Goal: Task Accomplishment & Management: Complete application form

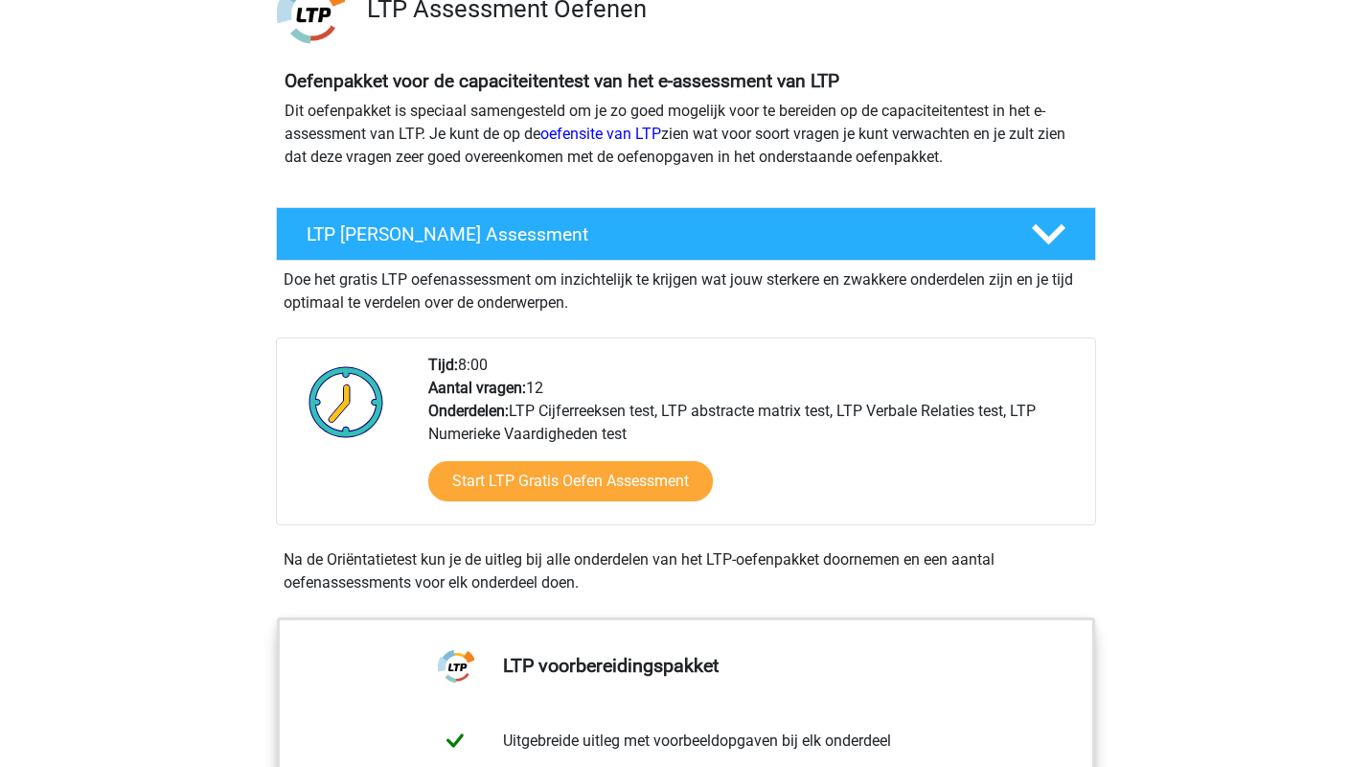
scroll to position [160, 0]
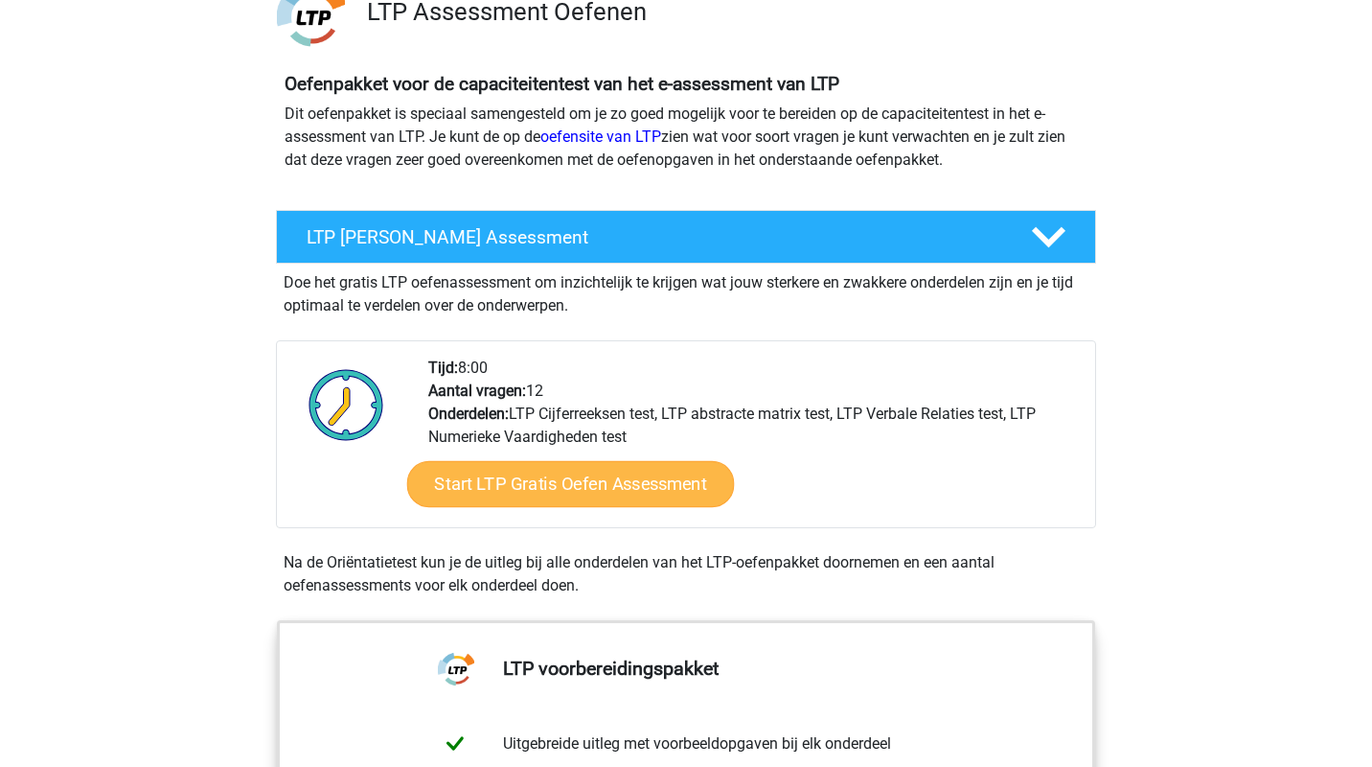
click at [578, 492] on link "Start LTP Gratis Oefen Assessment" at bounding box center [571, 484] width 328 height 46
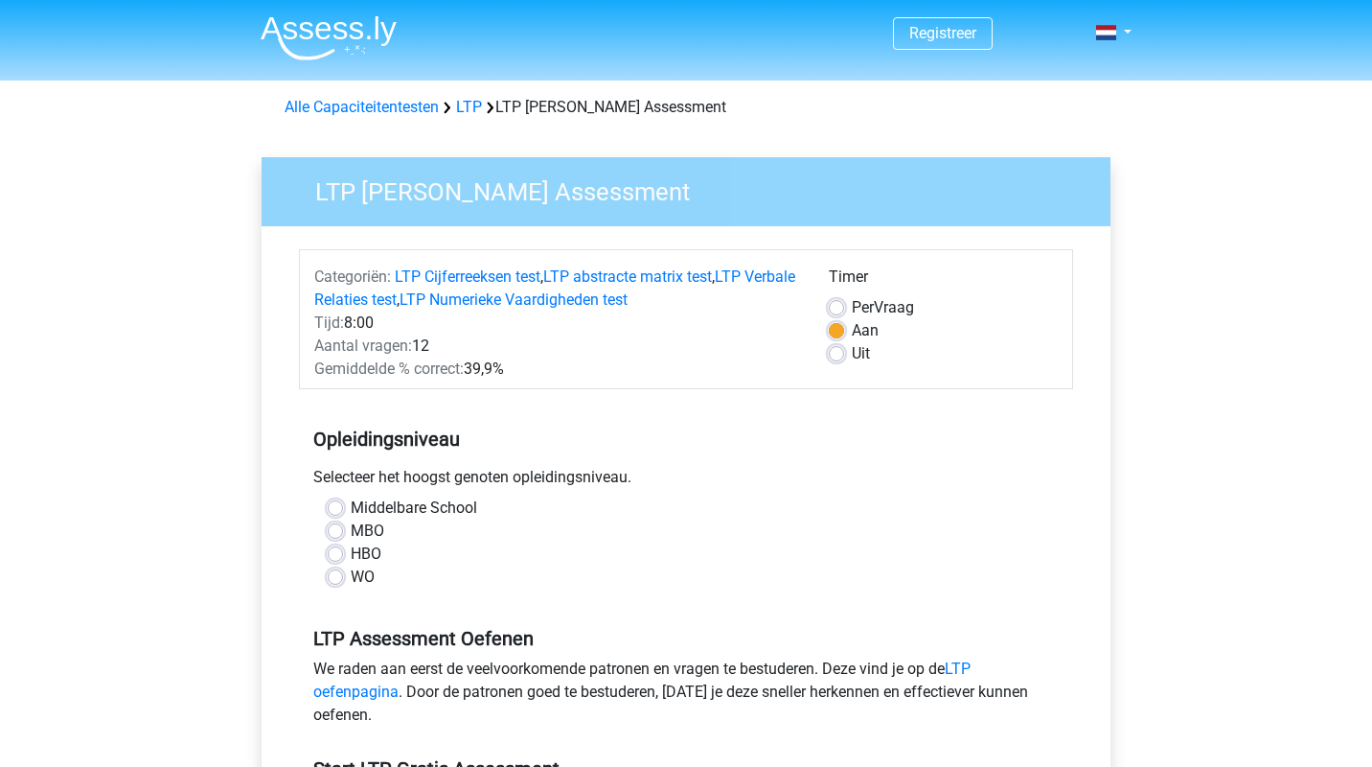
scroll to position [40, 0]
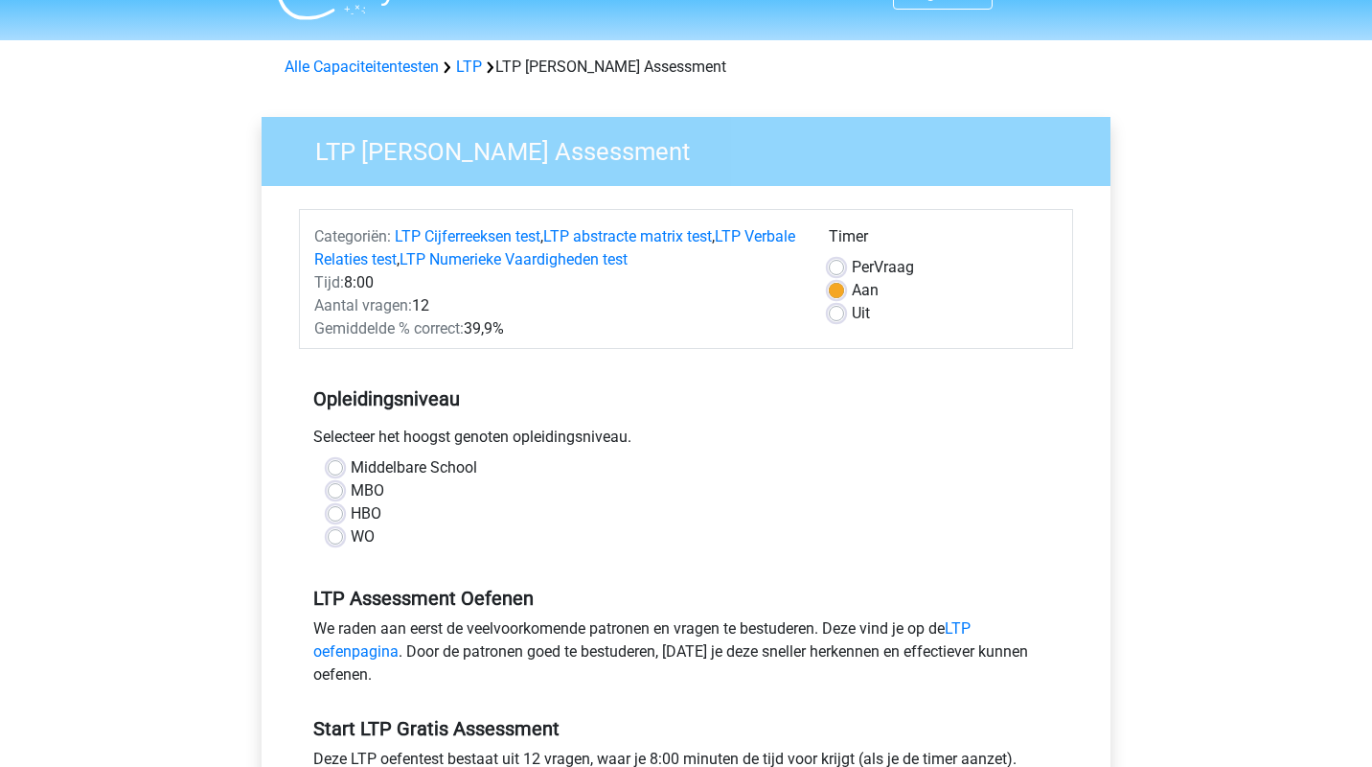
click at [351, 544] on label "WO" at bounding box center [363, 536] width 24 height 23
click at [337, 544] on input "WO" at bounding box center [335, 534] width 15 height 19
radio input "true"
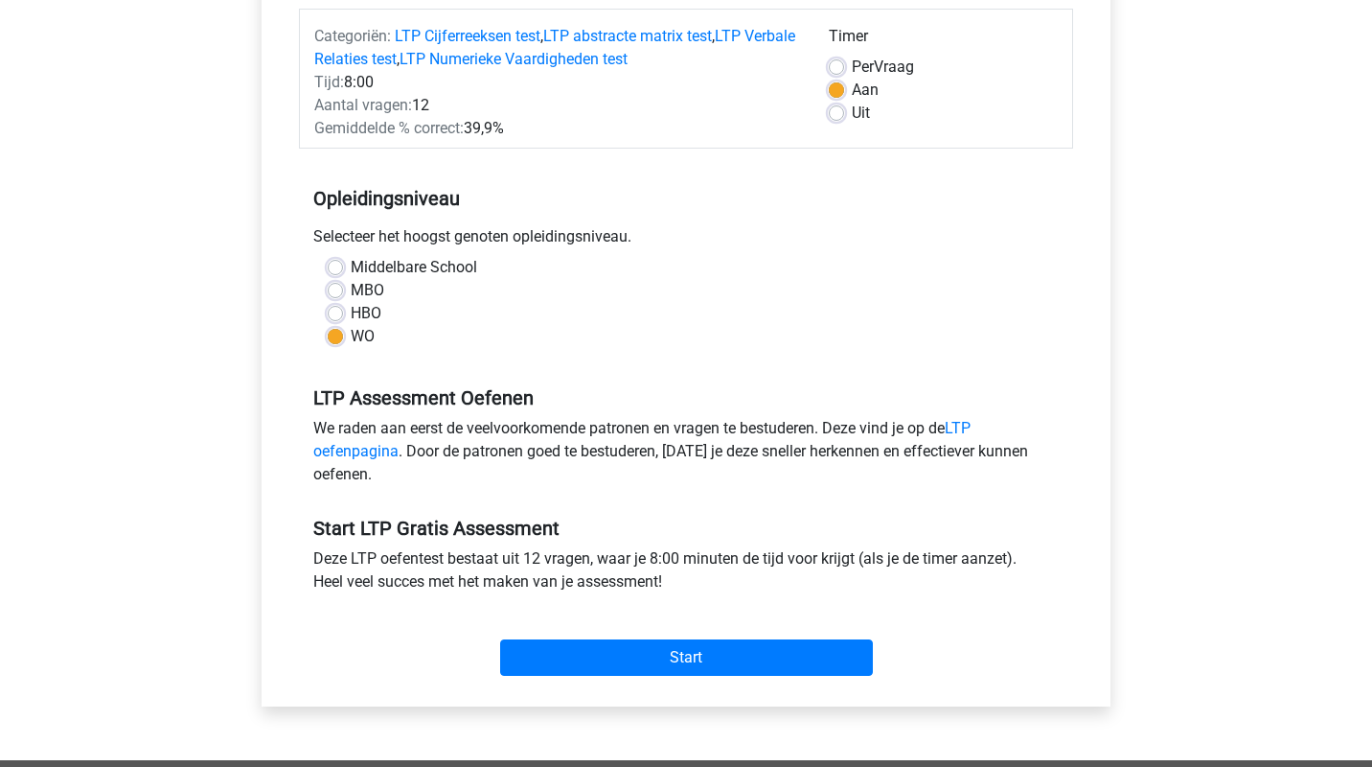
scroll to position [286, 0]
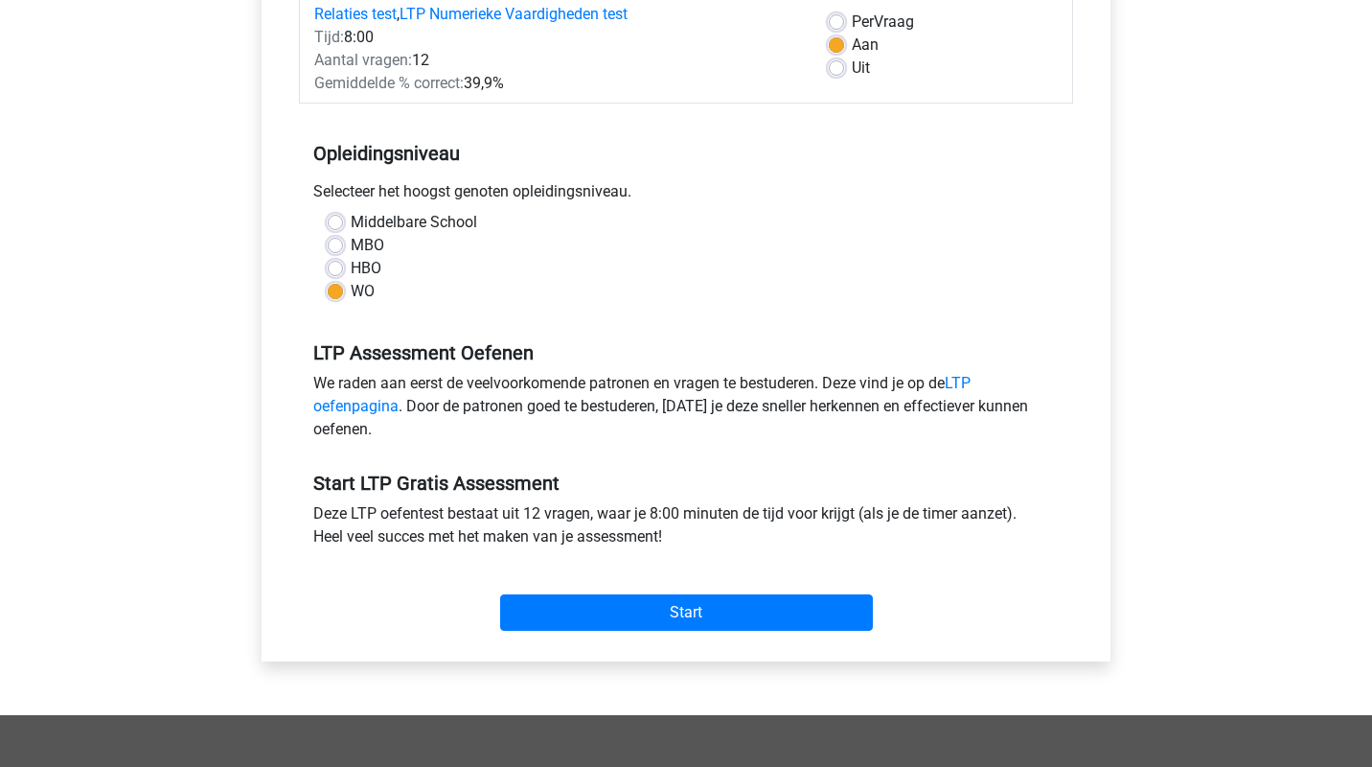
click at [567, 588] on div "Start" at bounding box center [686, 597] width 774 height 67
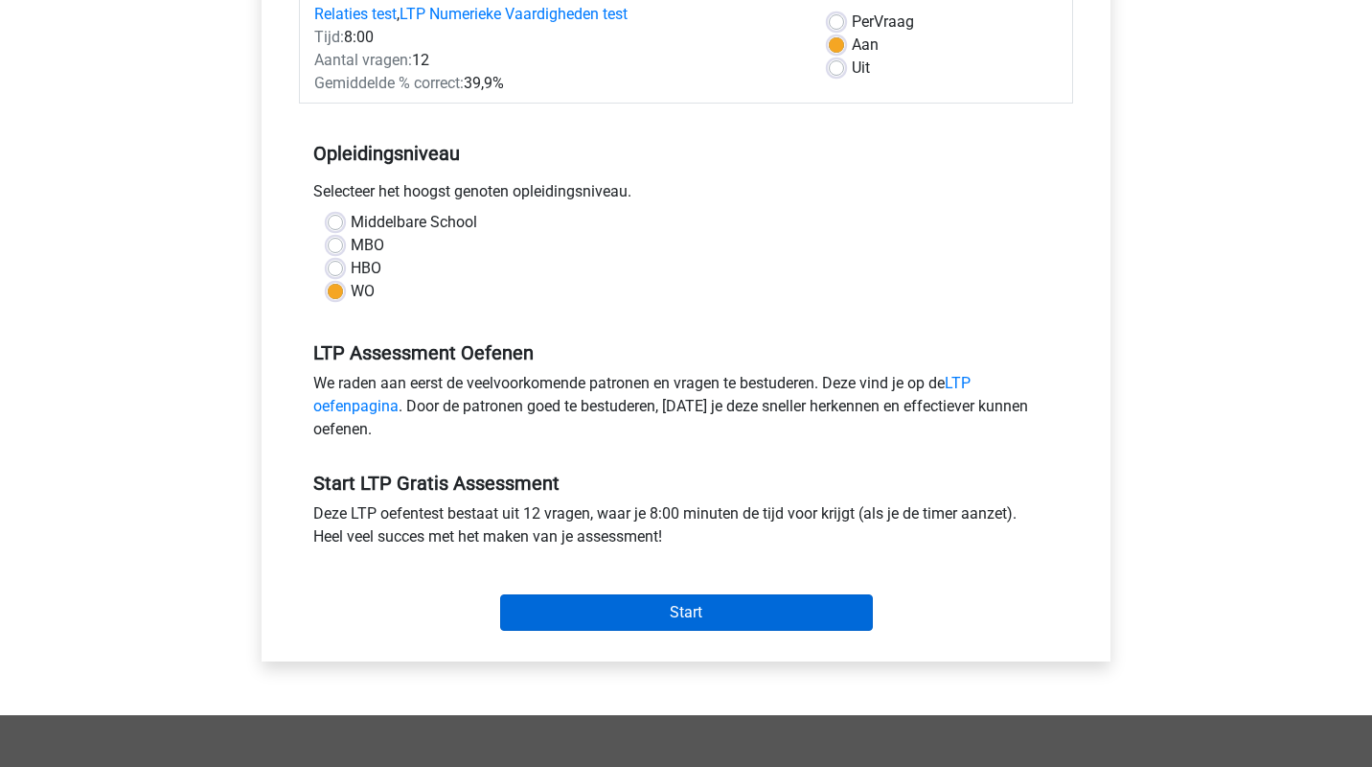
click at [573, 612] on input "Start" at bounding box center [686, 612] width 373 height 36
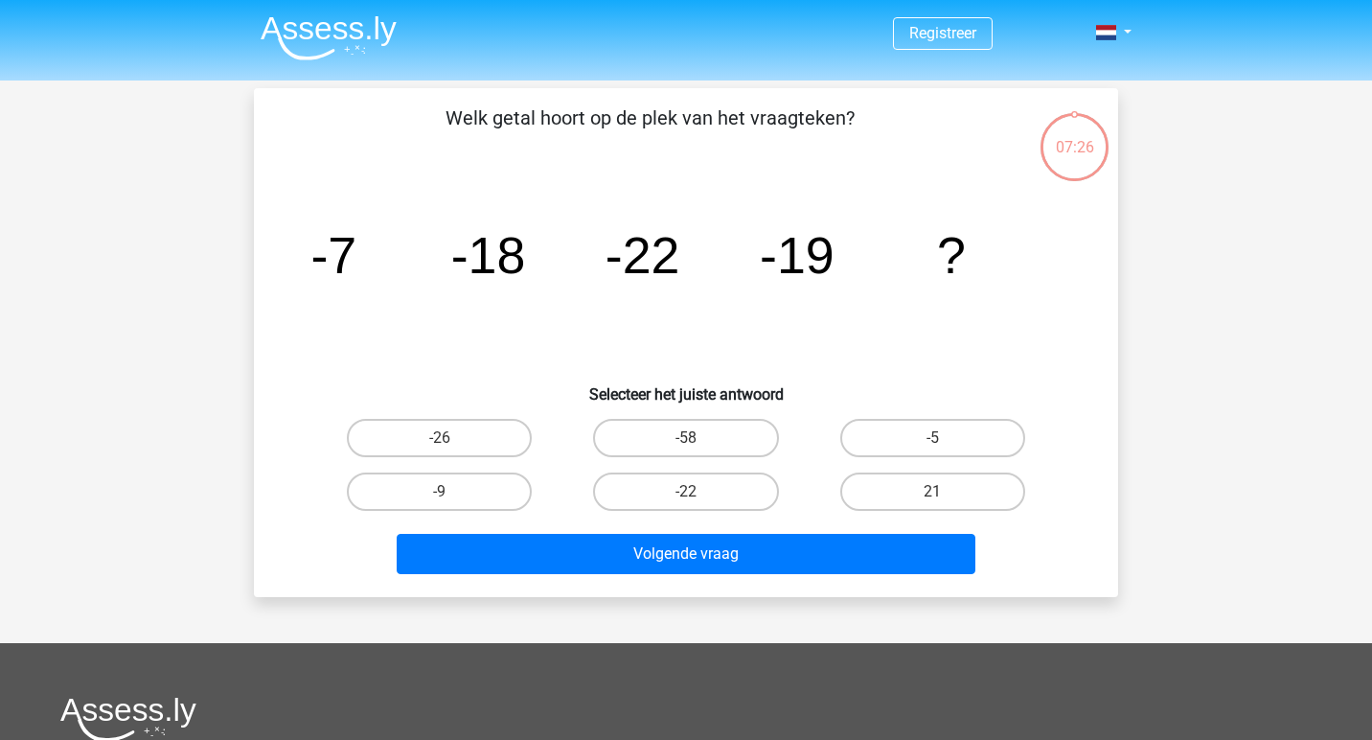
drag, startPoint x: 299, startPoint y: 254, endPoint x: 991, endPoint y: 278, distance: 692.4
click at [991, 278] on div "image/svg+xml -7 -18 -22 -19 ?" at bounding box center [686, 273] width 803 height 194
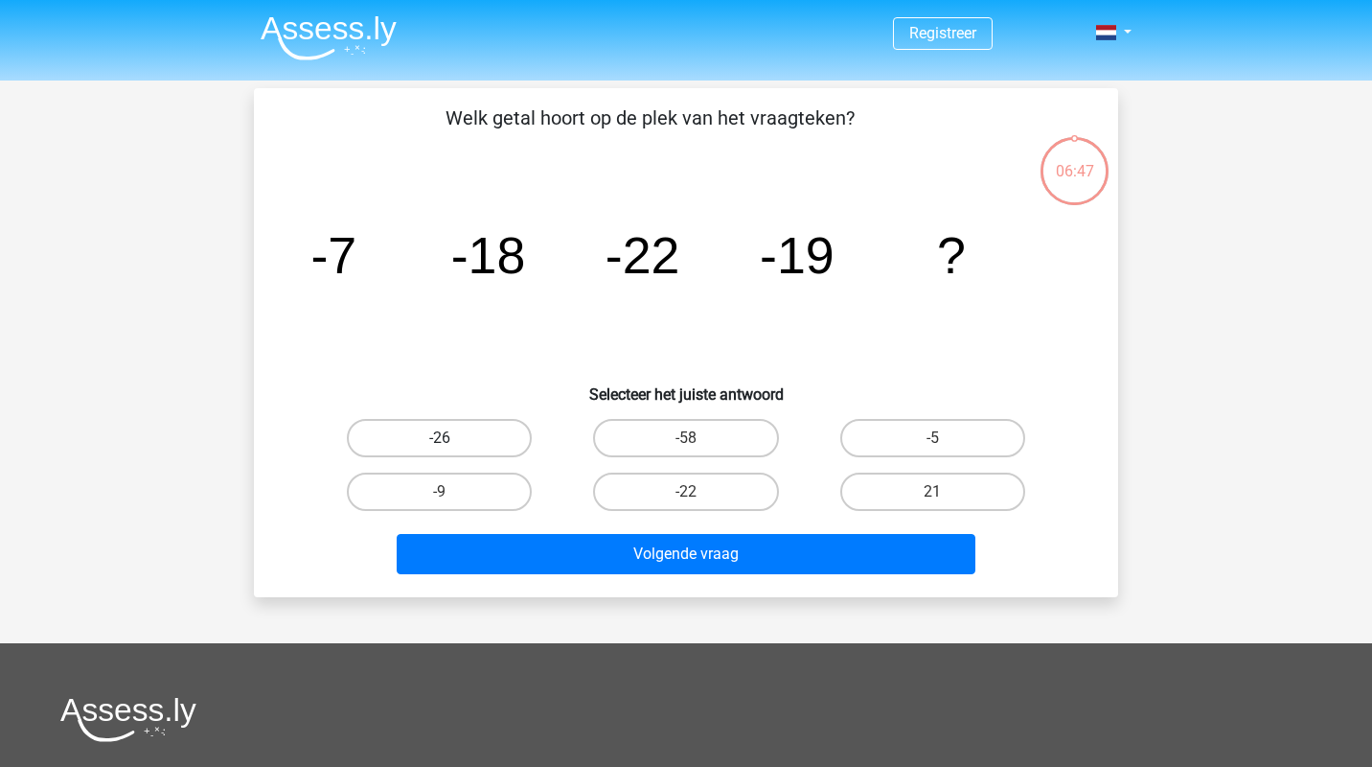
click at [490, 444] on label "-26" at bounding box center [439, 438] width 185 height 38
click at [452, 444] on input "-26" at bounding box center [446, 444] width 12 height 12
radio input "true"
click at [499, 492] on label "-9" at bounding box center [439, 491] width 185 height 38
click at [452, 492] on input "-9" at bounding box center [446, 498] width 12 height 12
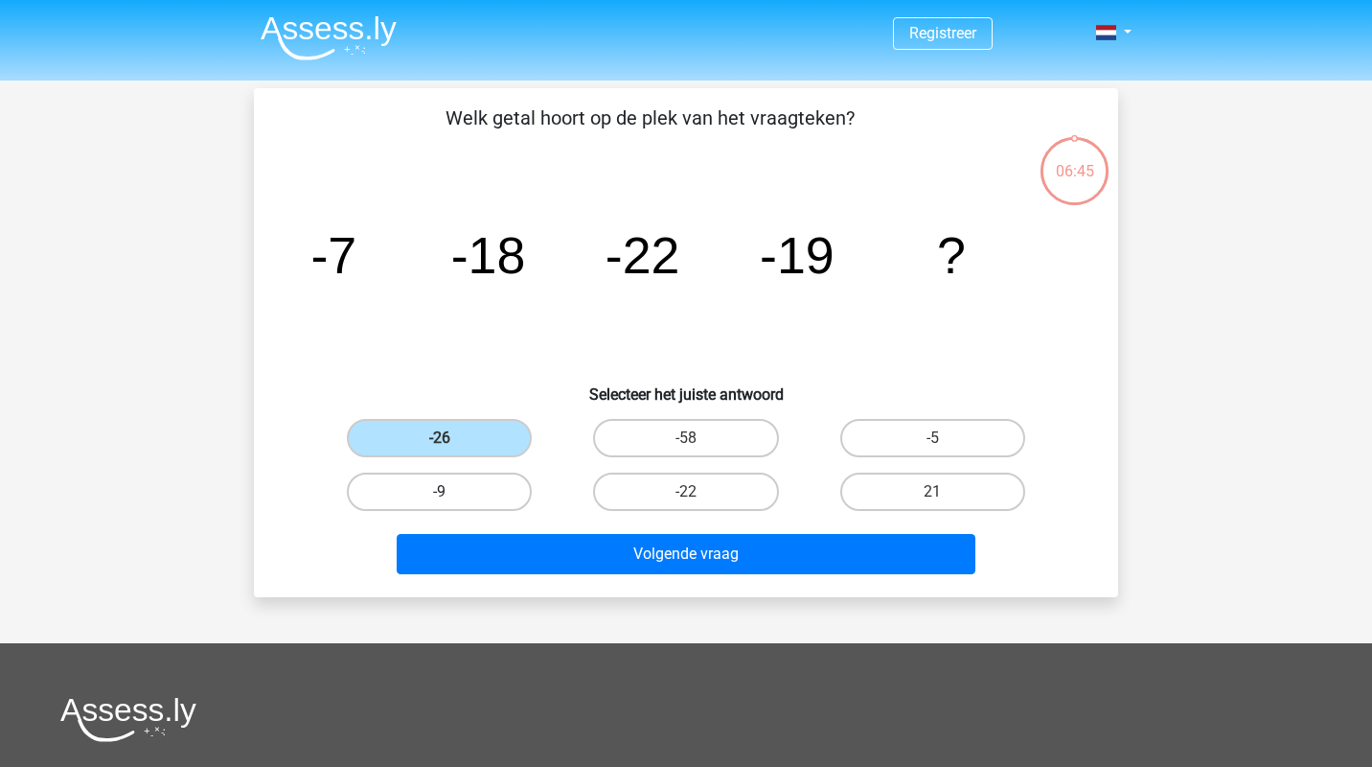
radio input "true"
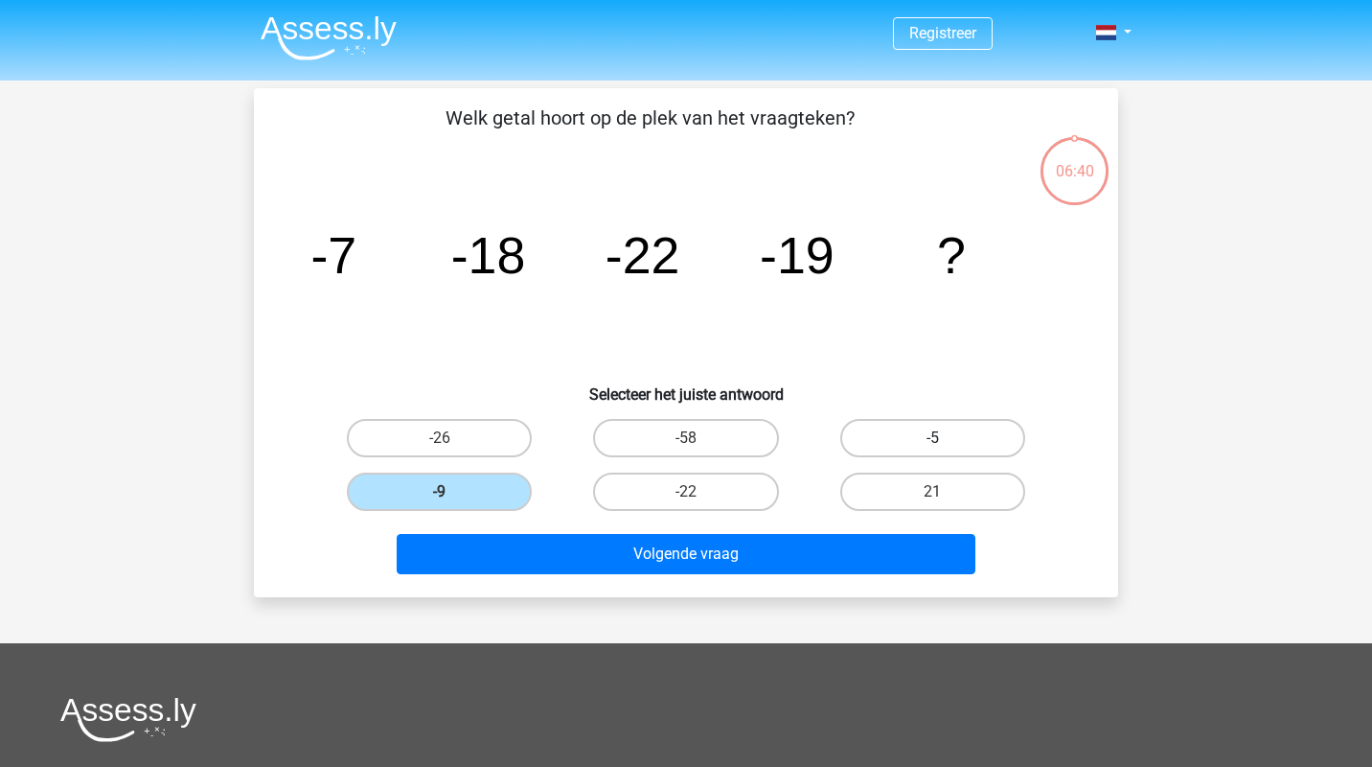
click at [926, 435] on label "-5" at bounding box center [933, 438] width 185 height 38
click at [933, 438] on input "-5" at bounding box center [939, 444] width 12 height 12
radio input "true"
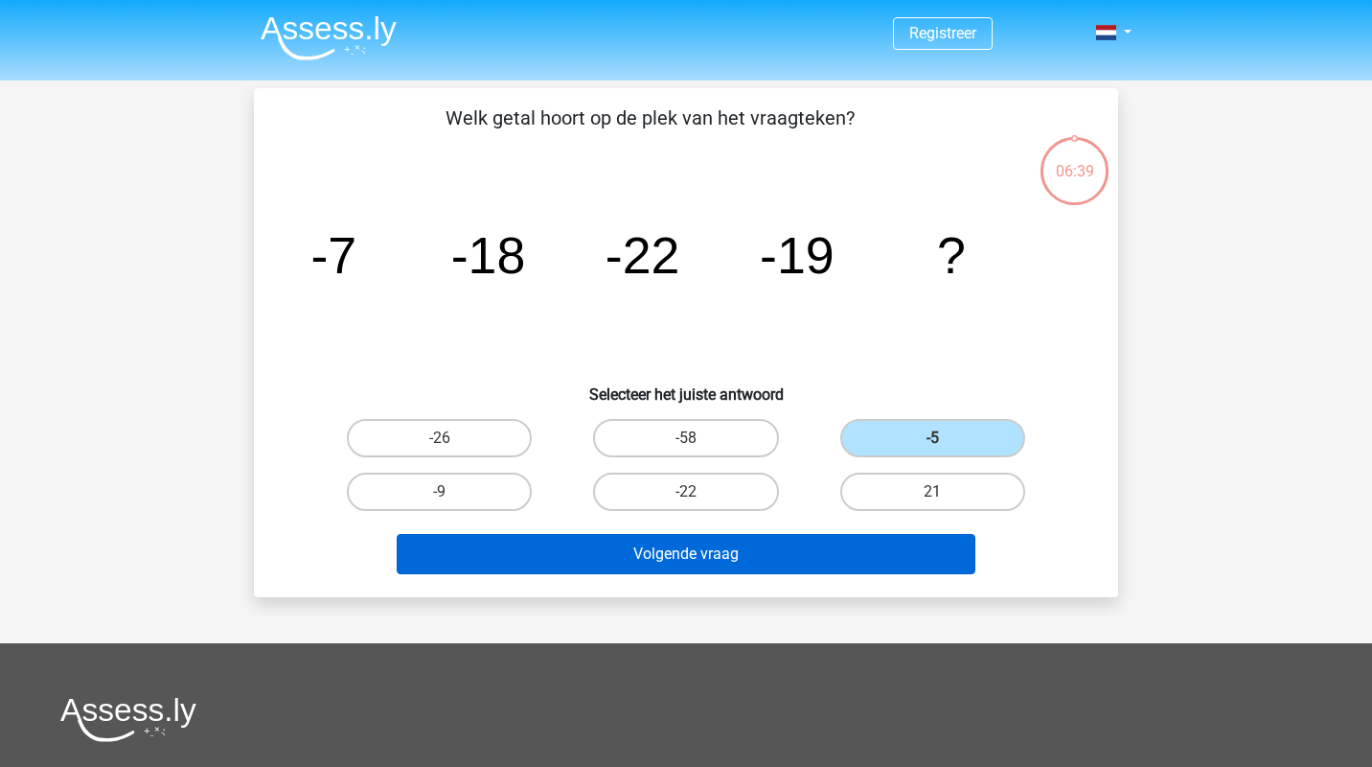
click at [810, 565] on button "Volgende vraag" at bounding box center [687, 554] width 580 height 40
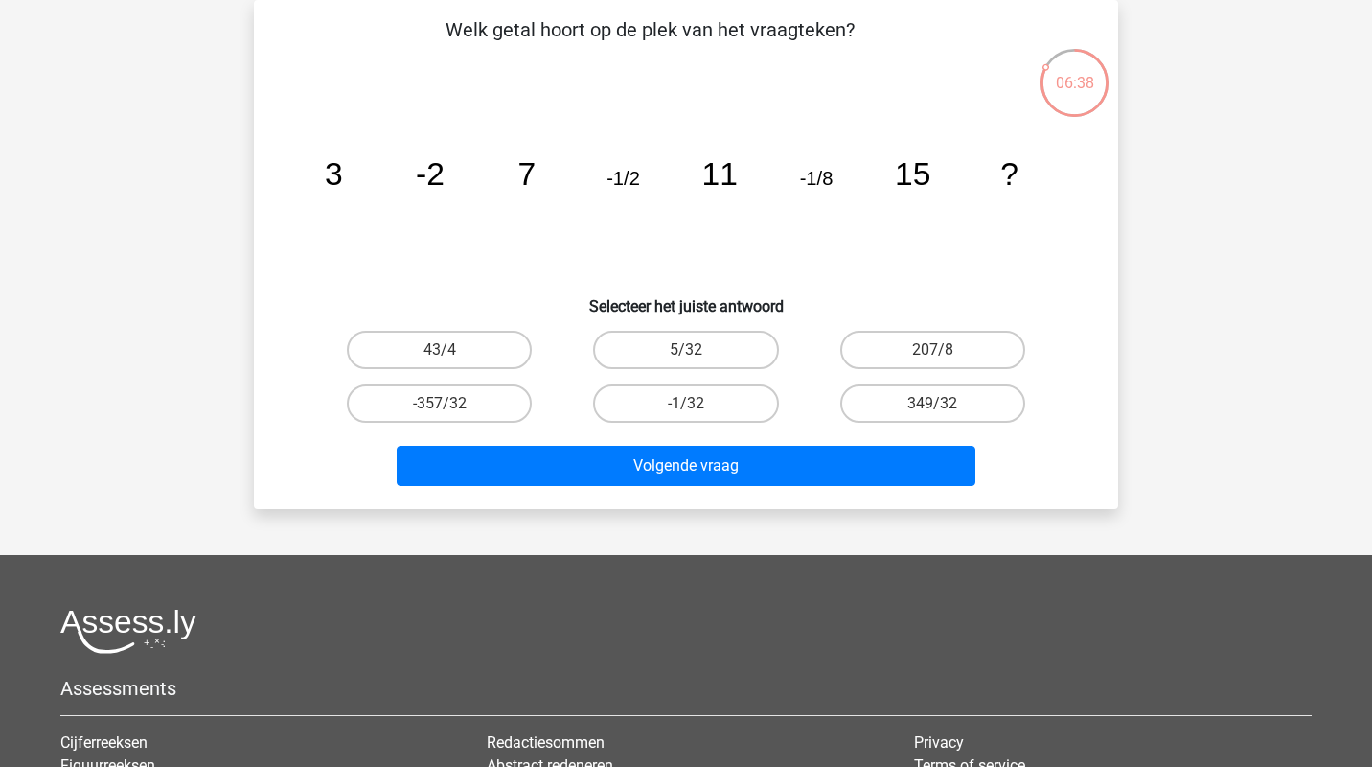
scroll to position [25, 0]
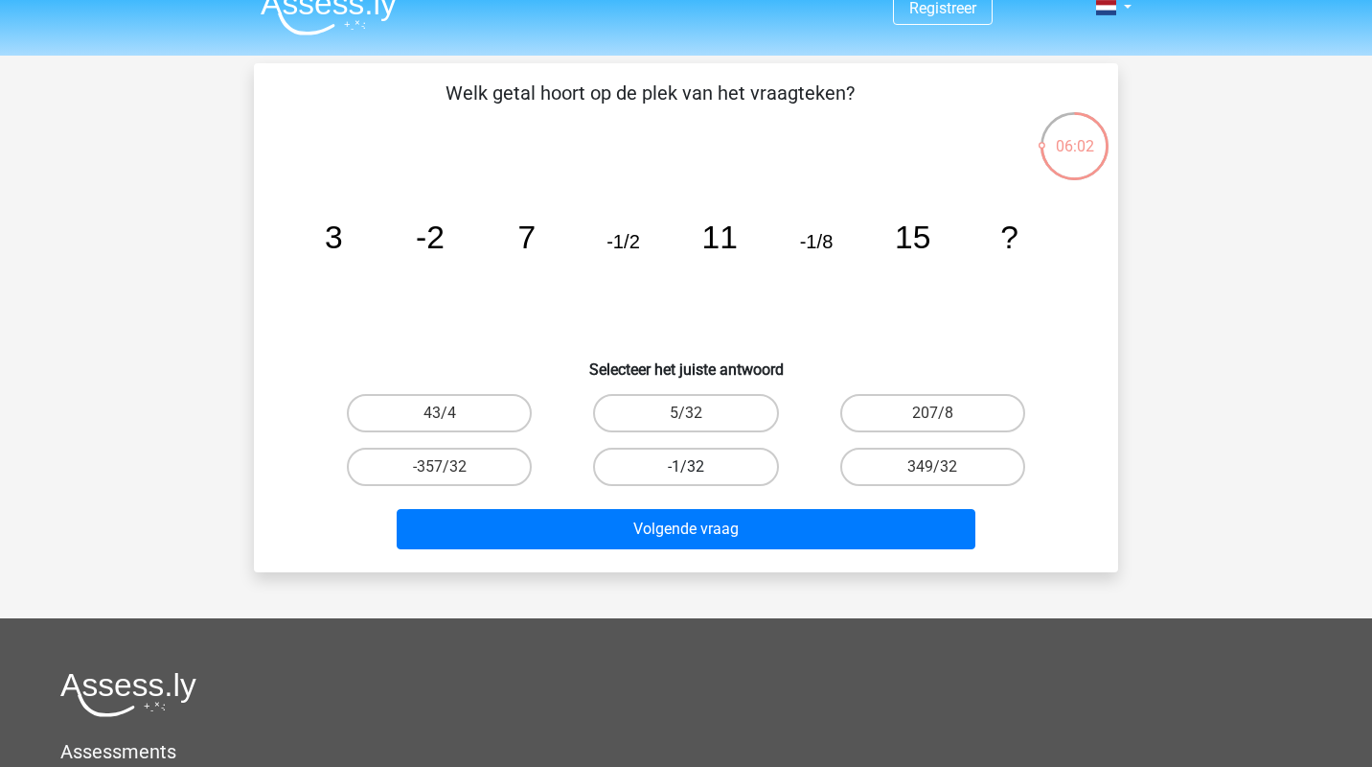
click at [659, 458] on label "-1/32" at bounding box center [685, 467] width 185 height 38
click at [686, 467] on input "-1/32" at bounding box center [692, 473] width 12 height 12
radio input "true"
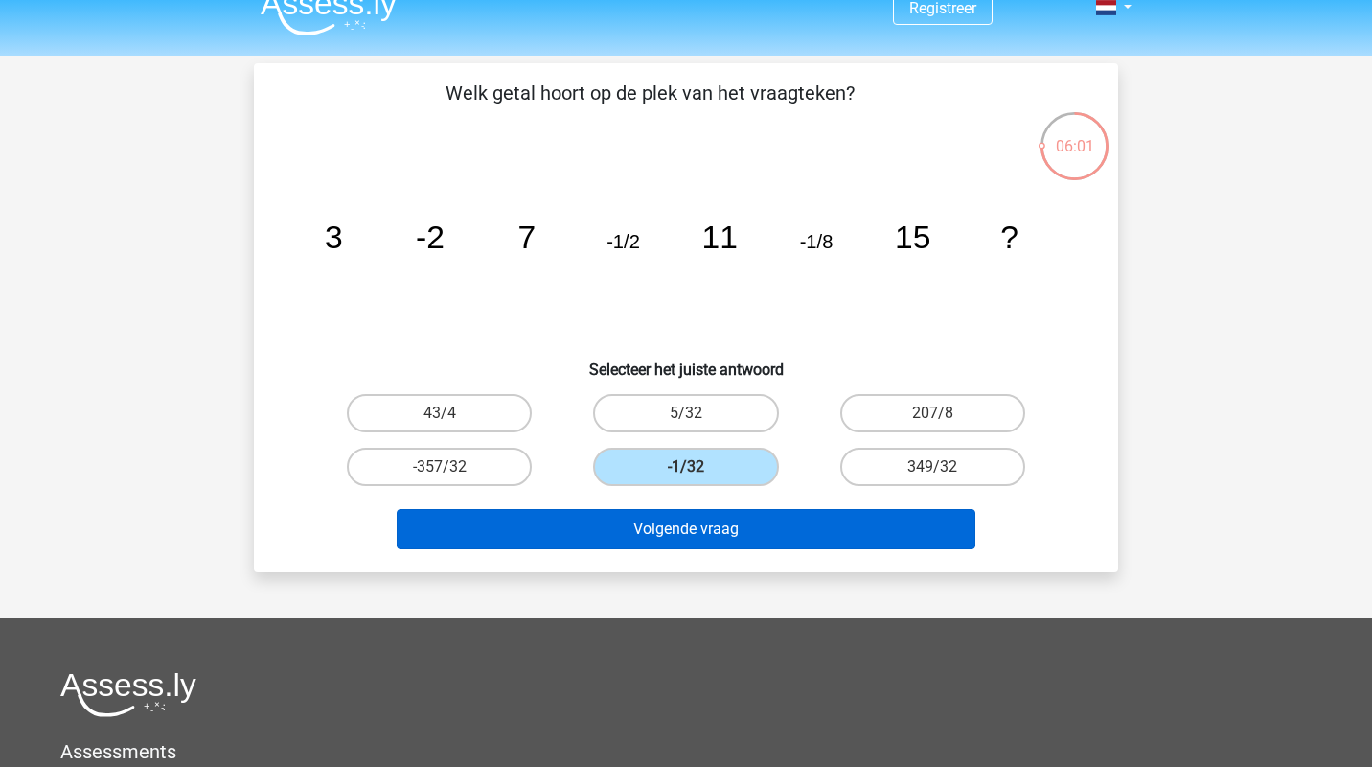
click at [672, 533] on button "Volgende vraag" at bounding box center [687, 529] width 580 height 40
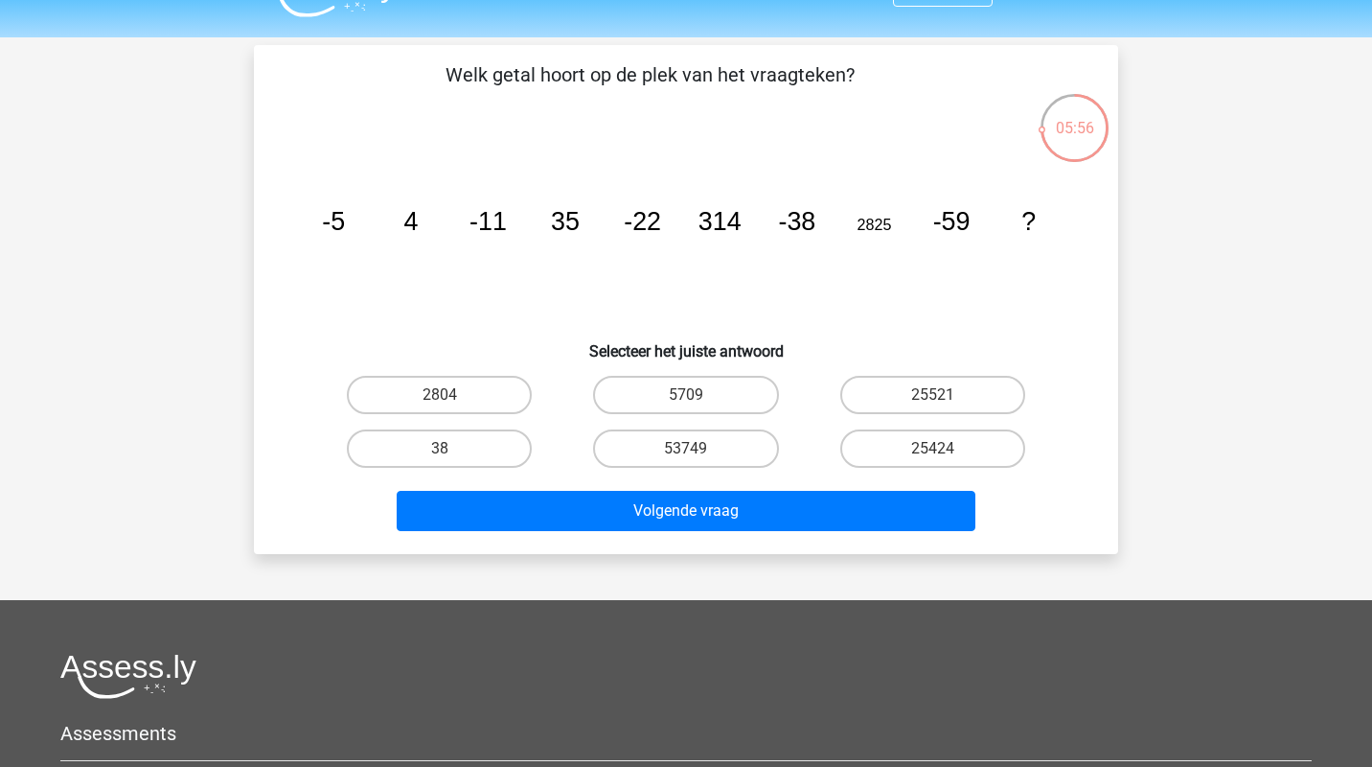
scroll to position [42, 0]
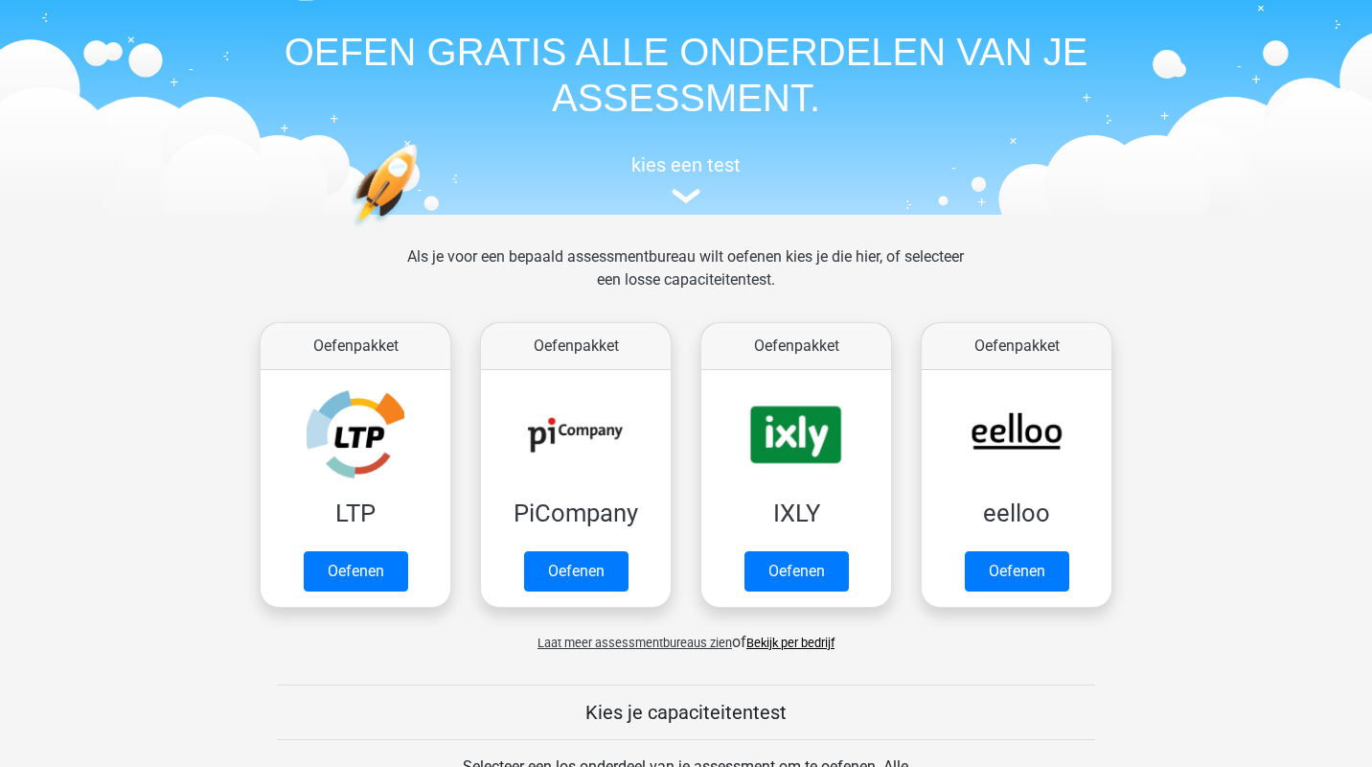
scroll to position [68, 0]
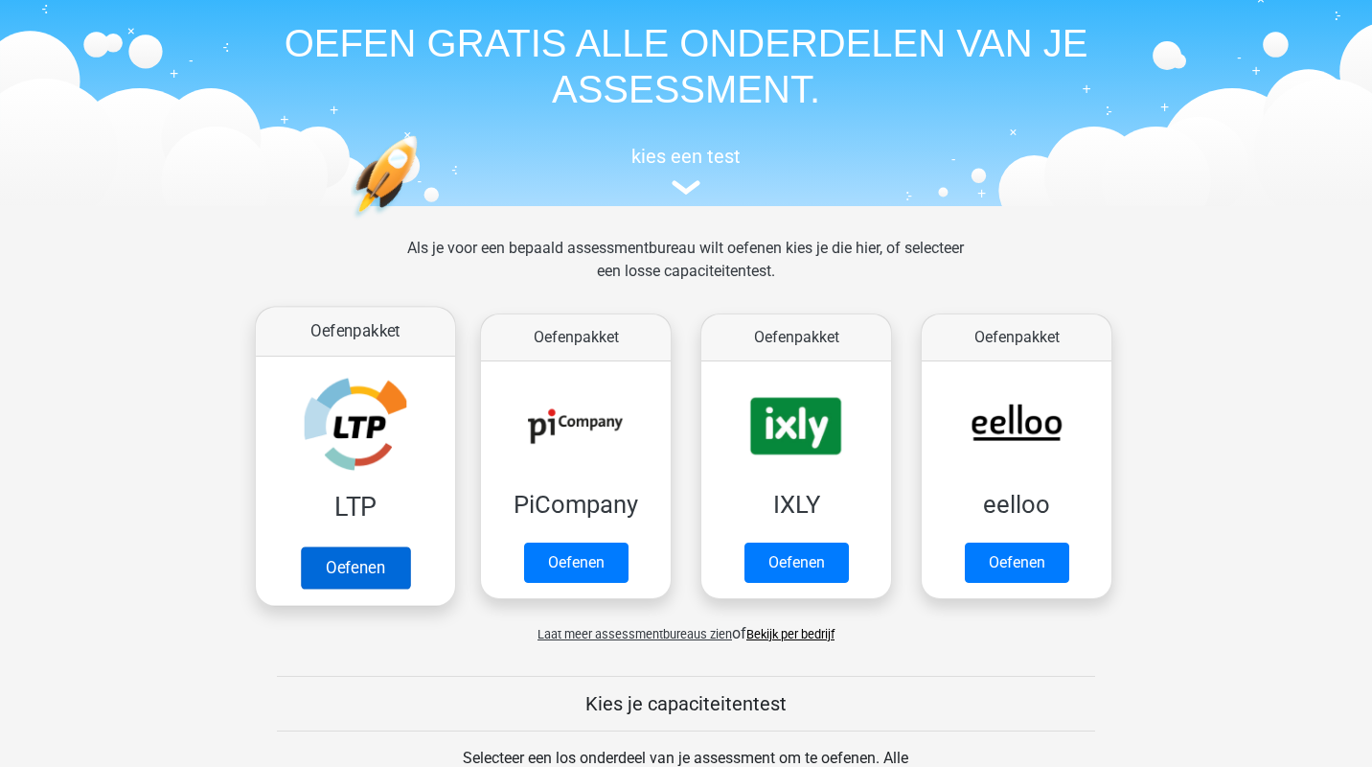
click at [371, 568] on link "Oefenen" at bounding box center [355, 567] width 109 height 42
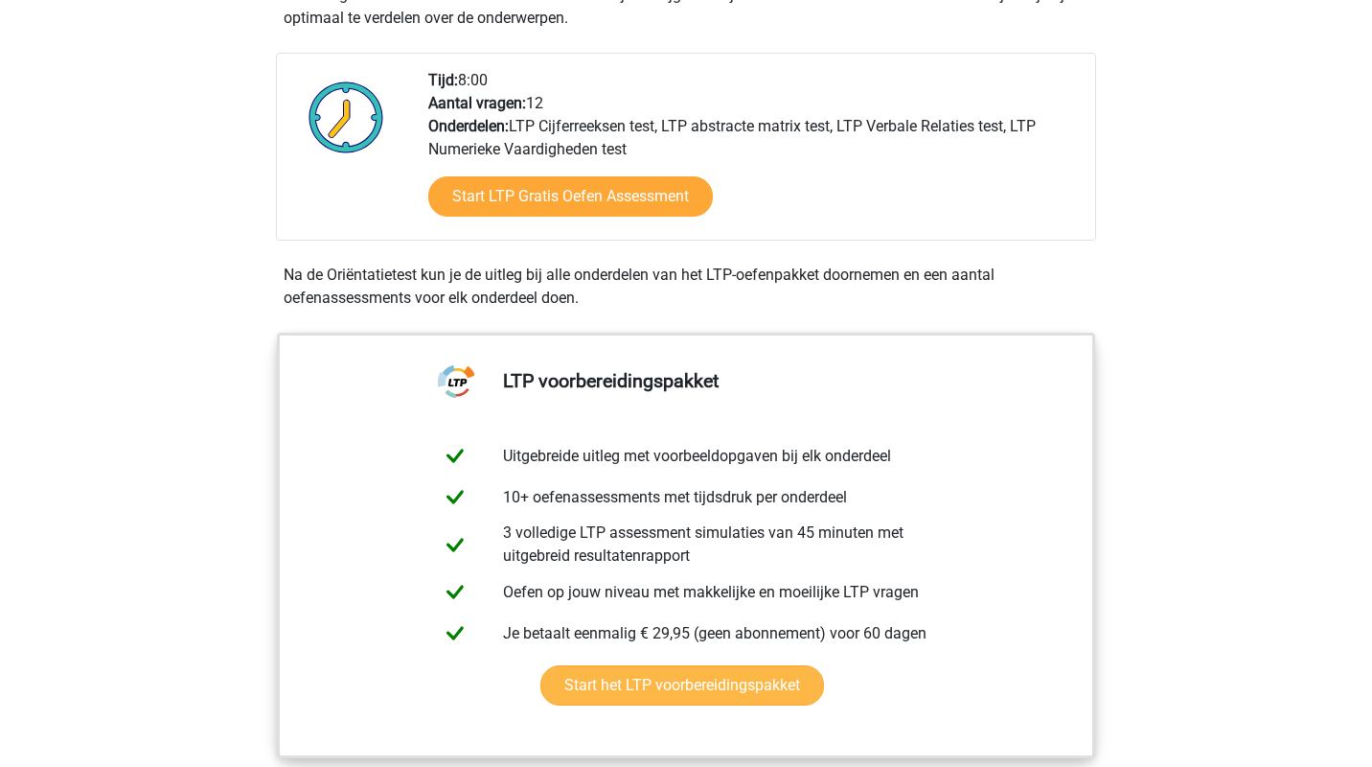
scroll to position [465, 0]
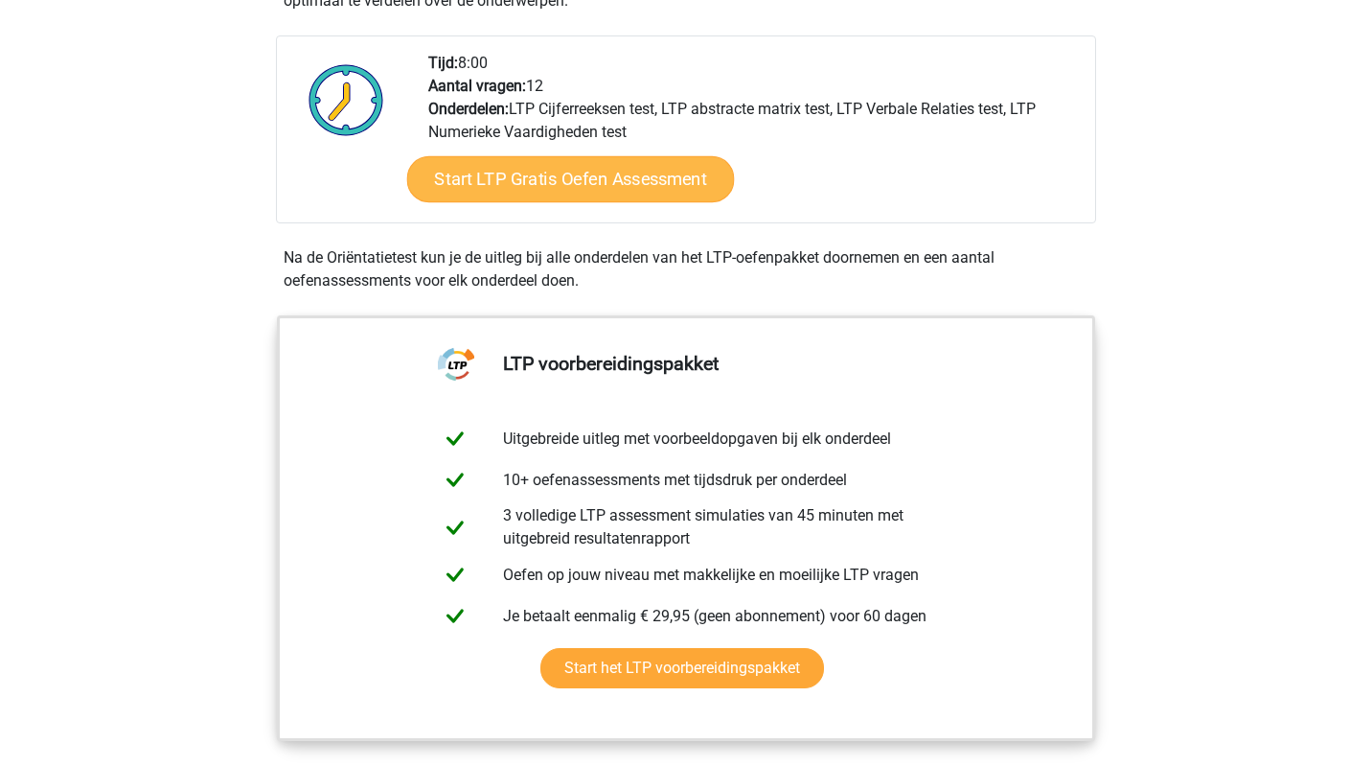
click at [570, 182] on link "Start LTP Gratis Oefen Assessment" at bounding box center [571, 179] width 328 height 46
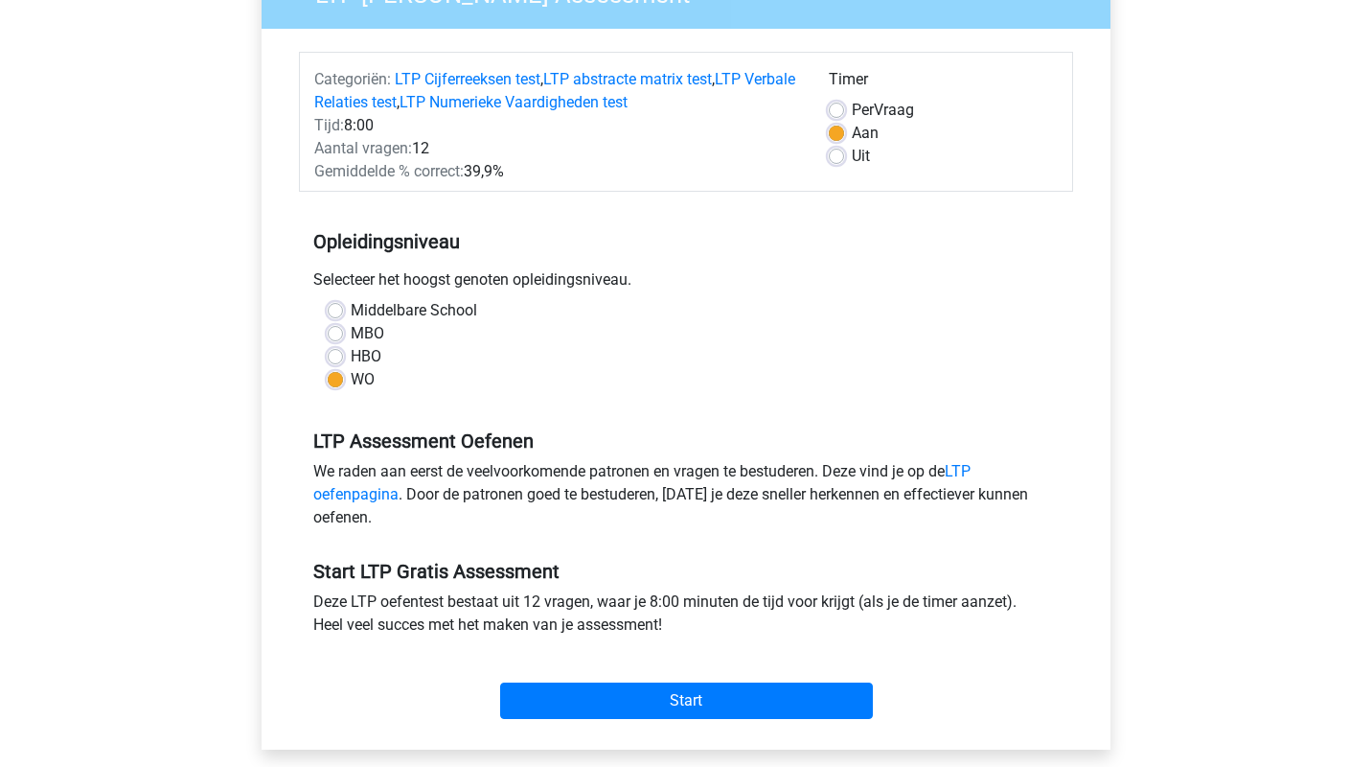
scroll to position [252, 0]
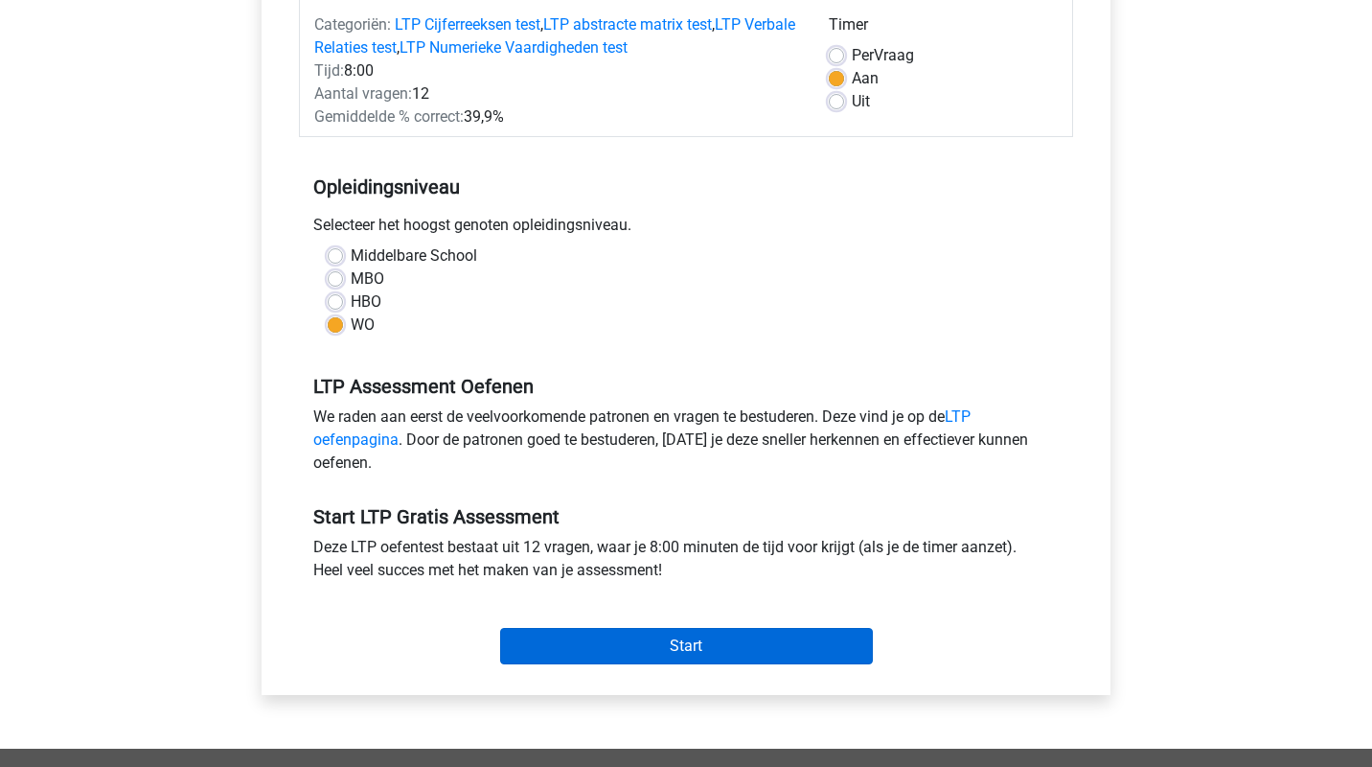
click at [639, 632] on input "Start" at bounding box center [686, 646] width 373 height 36
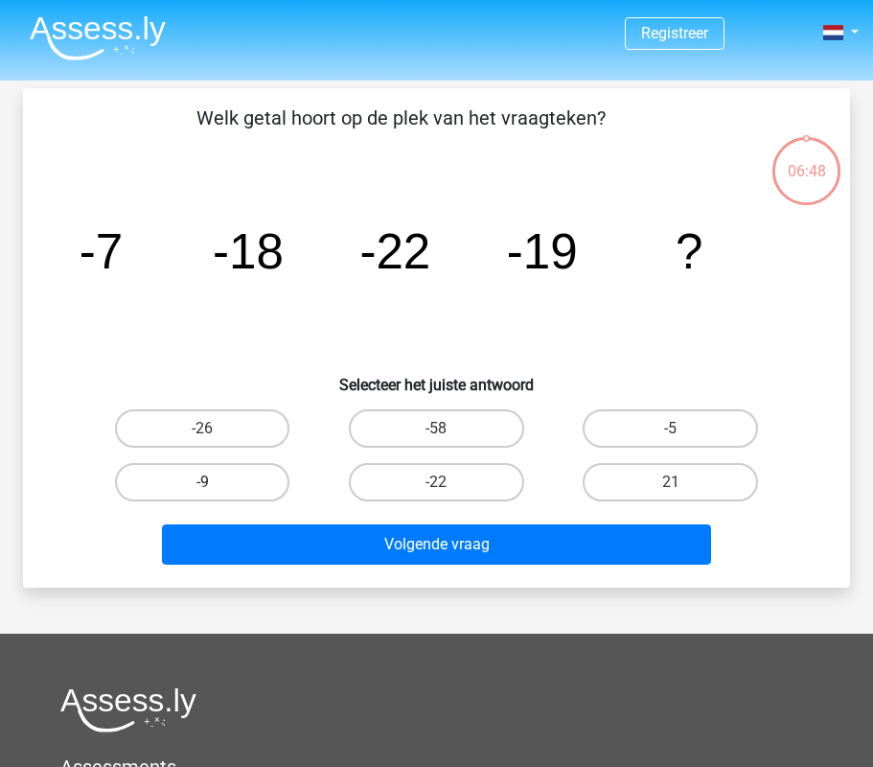
click at [269, 474] on label "-9" at bounding box center [202, 482] width 175 height 38
click at [215, 482] on input "-9" at bounding box center [208, 488] width 12 height 12
radio input "true"
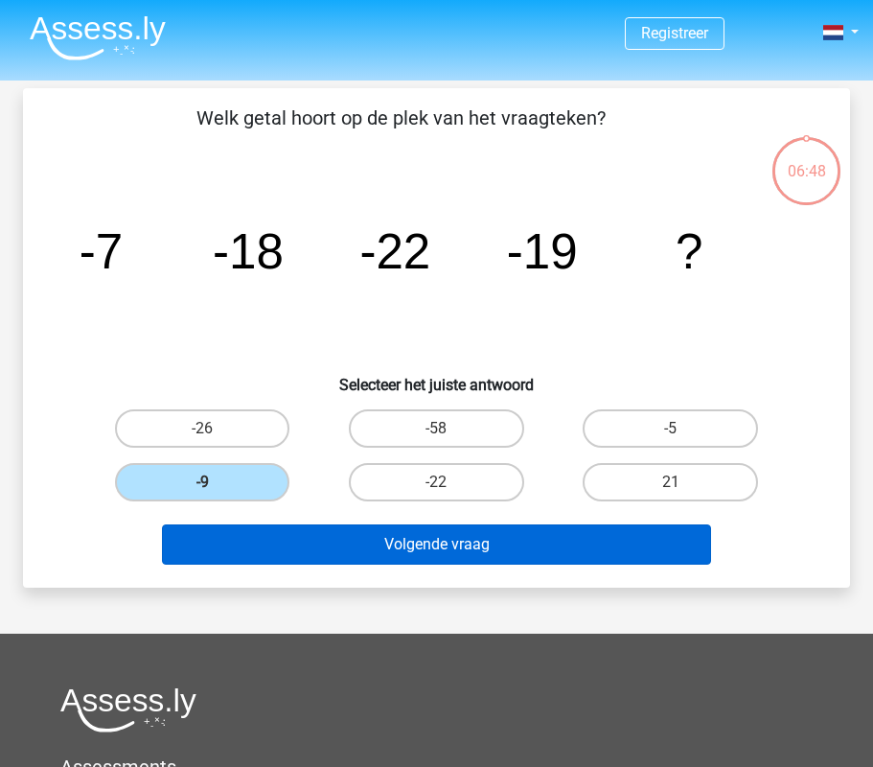
click at [468, 545] on button "Volgende vraag" at bounding box center [437, 544] width 550 height 40
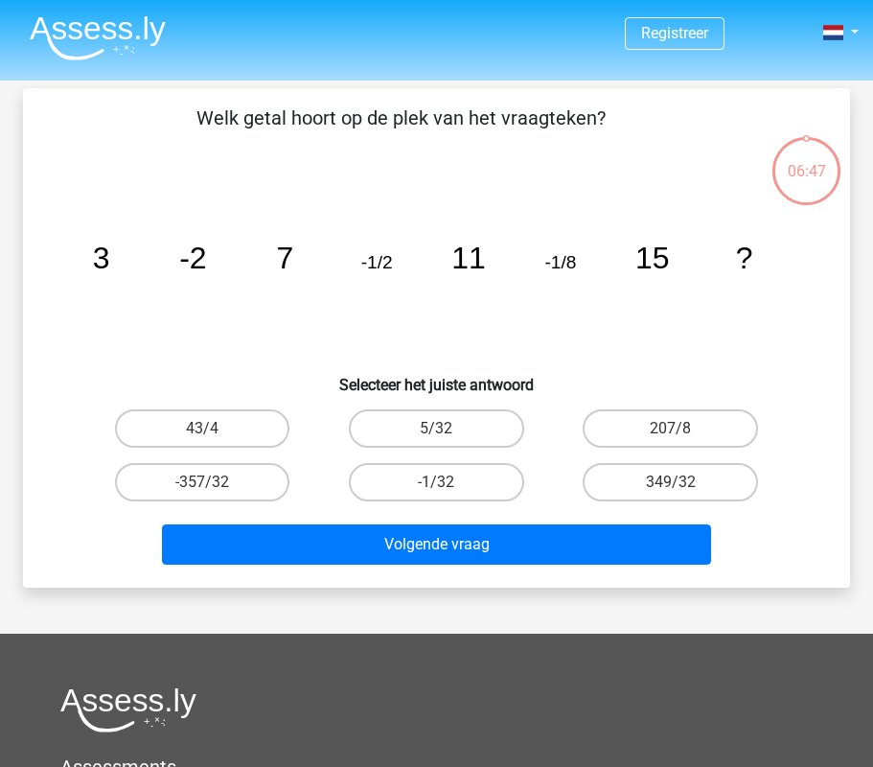
scroll to position [88, 0]
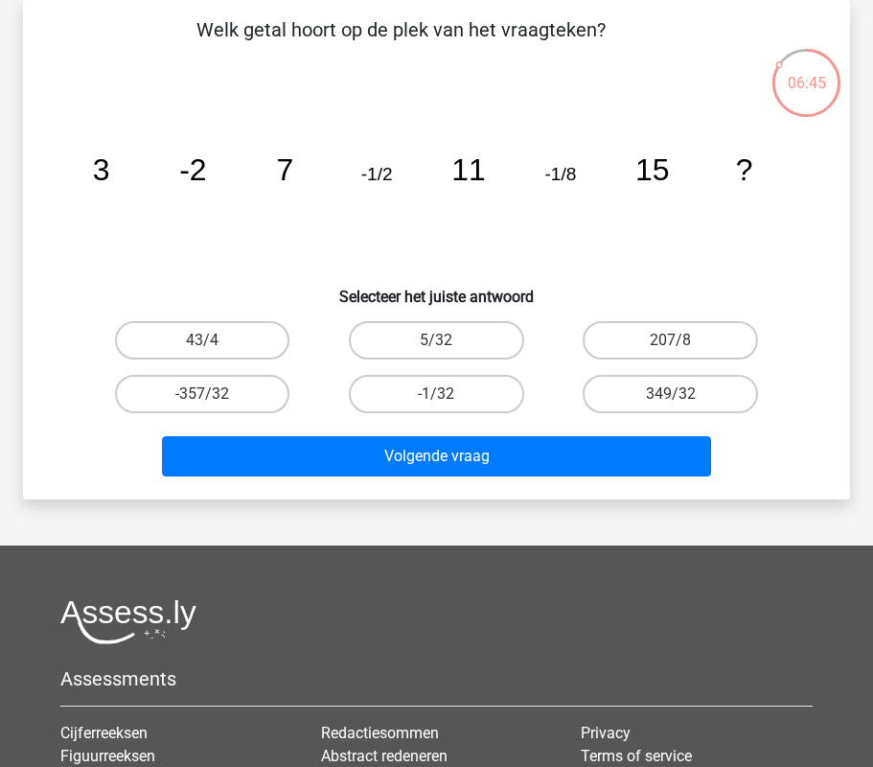
drag, startPoint x: 97, startPoint y: 168, endPoint x: 766, endPoint y: 156, distance: 669.1
click at [817, 176] on div "image/svg+xml 3 -2 7 -1/2 11 -1/8 15 ?" at bounding box center [437, 180] width 766 height 184
click at [727, 153] on icon "image/svg+xml 3 -2 7 -1/2 11 -1/8 15 ?" at bounding box center [436, 180] width 735 height 184
click at [110, 168] on tspan "?" at bounding box center [101, 169] width 17 height 35
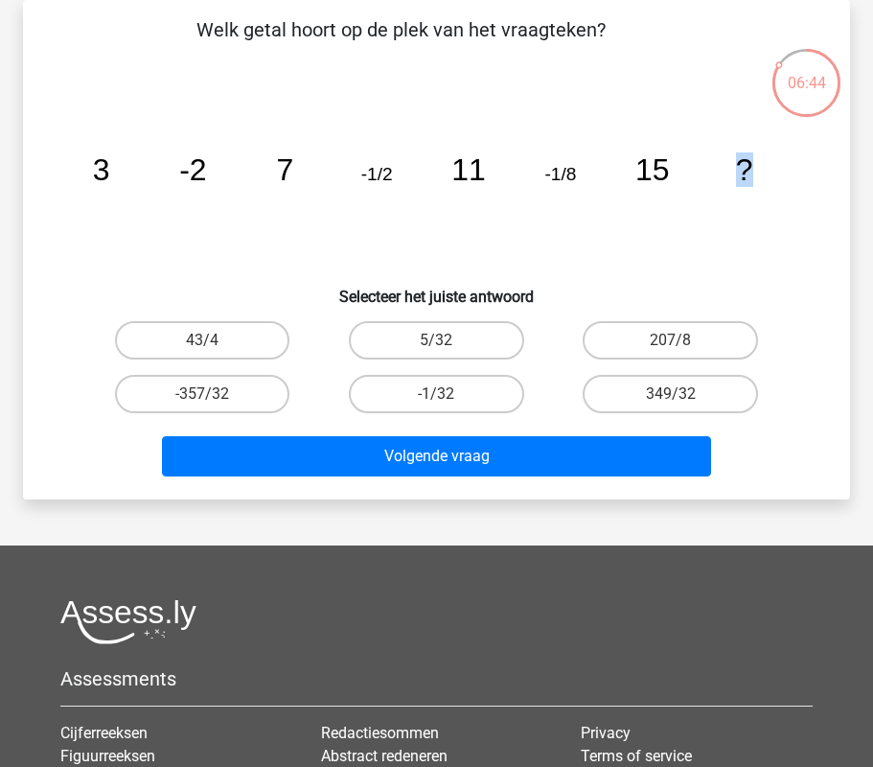
click at [110, 168] on tspan "?" at bounding box center [101, 169] width 17 height 35
click at [461, 398] on label "-1/32" at bounding box center [436, 394] width 175 height 38
click at [449, 398] on input "-1/32" at bounding box center [442, 400] width 12 height 12
radio input "true"
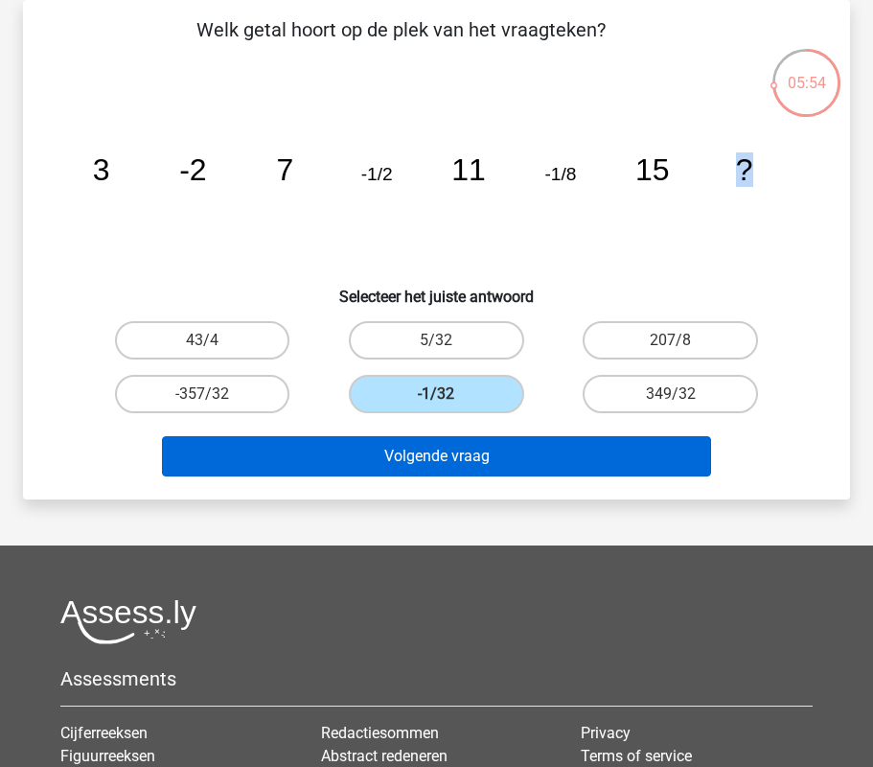
click at [471, 455] on button "Volgende vraag" at bounding box center [437, 456] width 550 height 40
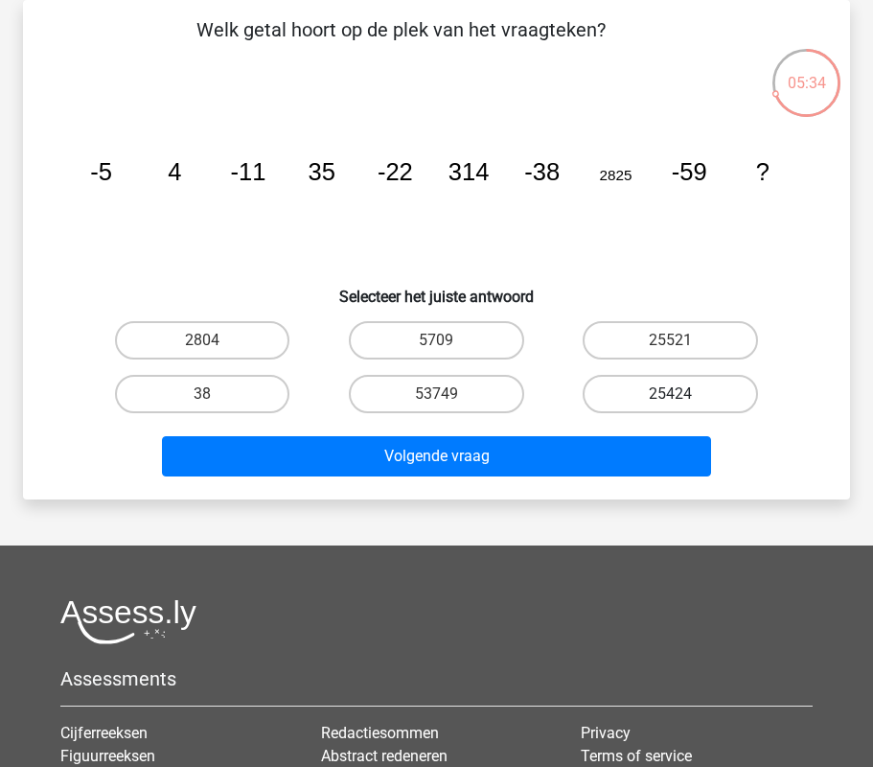
click at [657, 389] on label "25424" at bounding box center [670, 394] width 175 height 38
click at [671, 394] on input "25424" at bounding box center [677, 400] width 12 height 12
radio input "true"
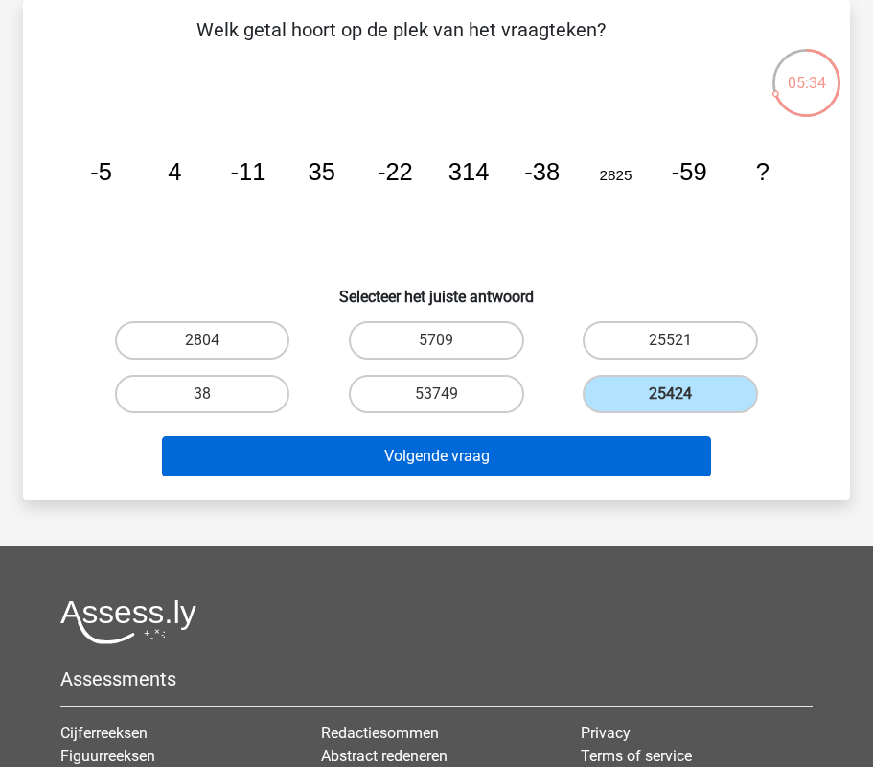
click at [606, 448] on button "Volgende vraag" at bounding box center [437, 456] width 550 height 40
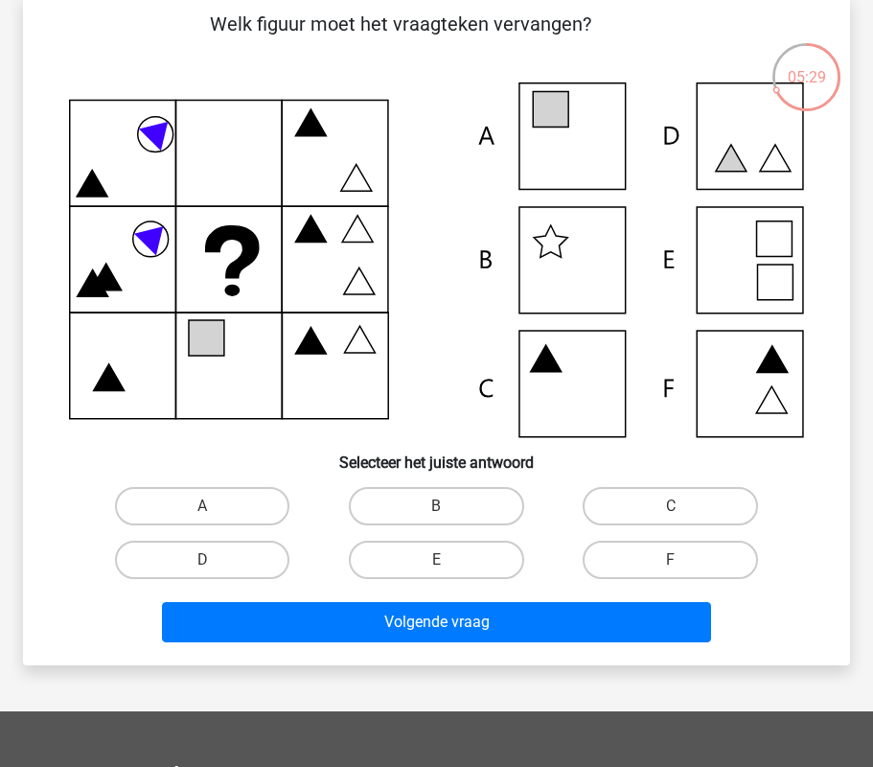
scroll to position [97, 0]
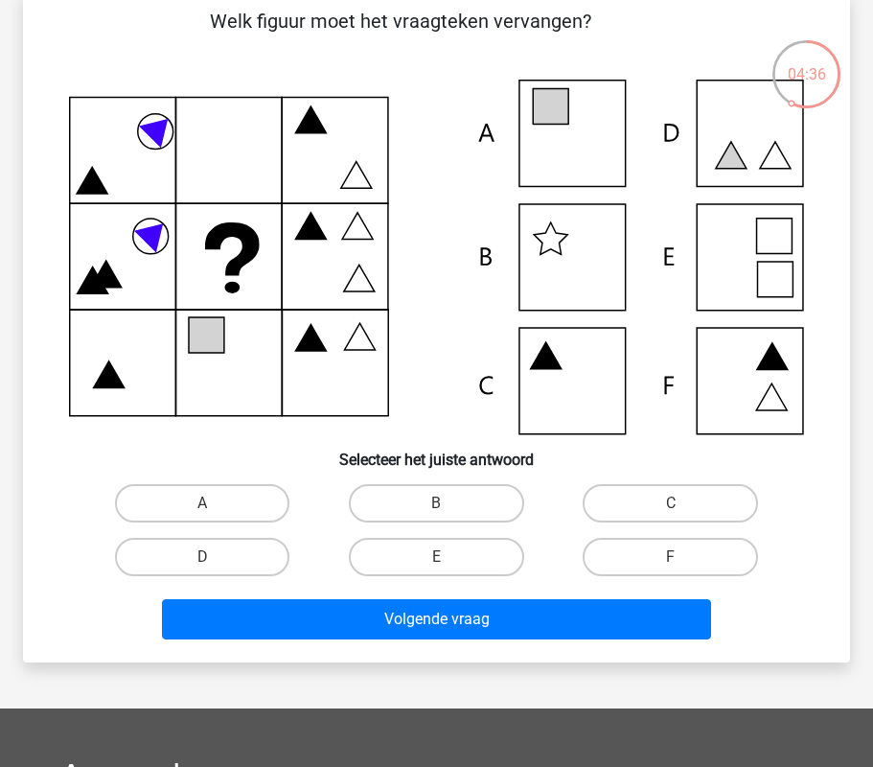
click at [601, 144] on icon at bounding box center [436, 258] width 735 height 356
click at [469, 563] on label "E" at bounding box center [436, 557] width 175 height 38
click at [449, 563] on input "E" at bounding box center [442, 563] width 12 height 12
radio input "true"
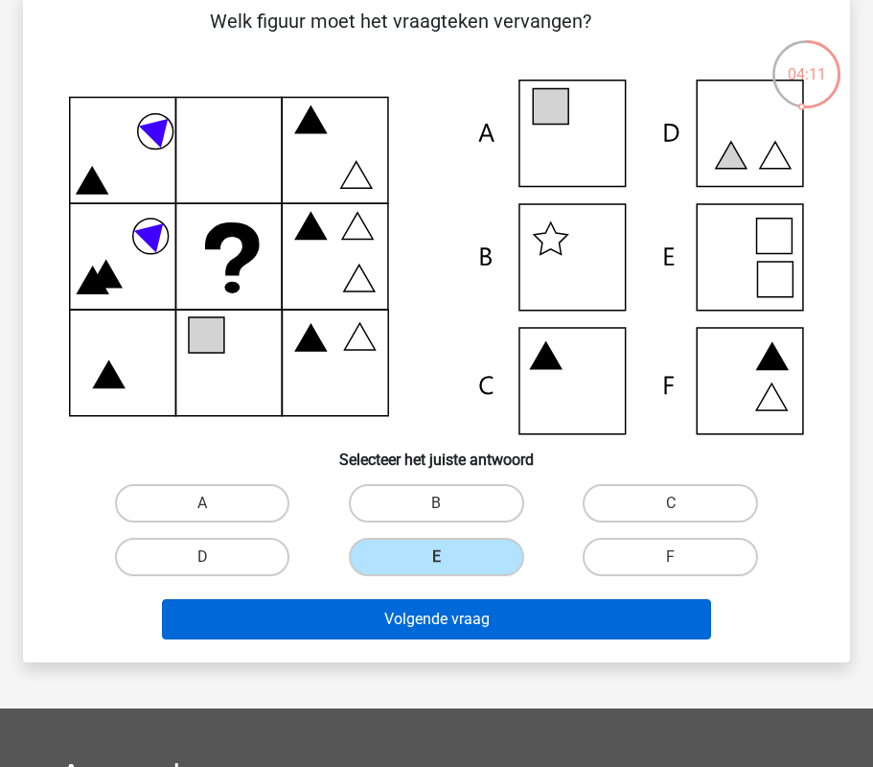
click at [517, 615] on button "Volgende vraag" at bounding box center [437, 619] width 550 height 40
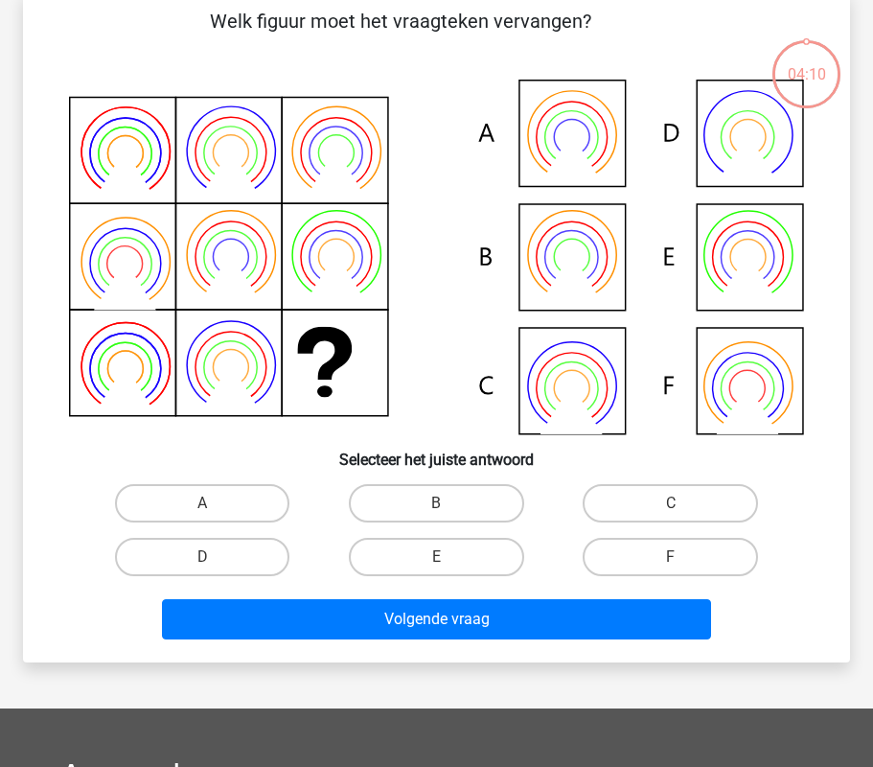
scroll to position [88, 0]
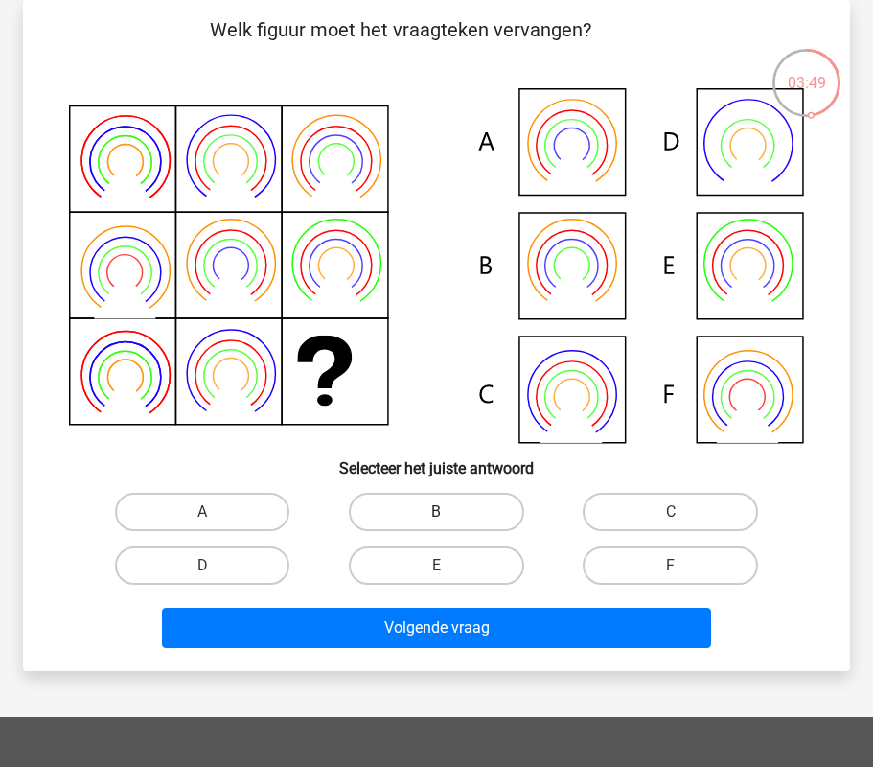
click at [473, 521] on label "B" at bounding box center [436, 512] width 175 height 38
click at [449, 521] on input "B" at bounding box center [442, 518] width 12 height 12
radio input "true"
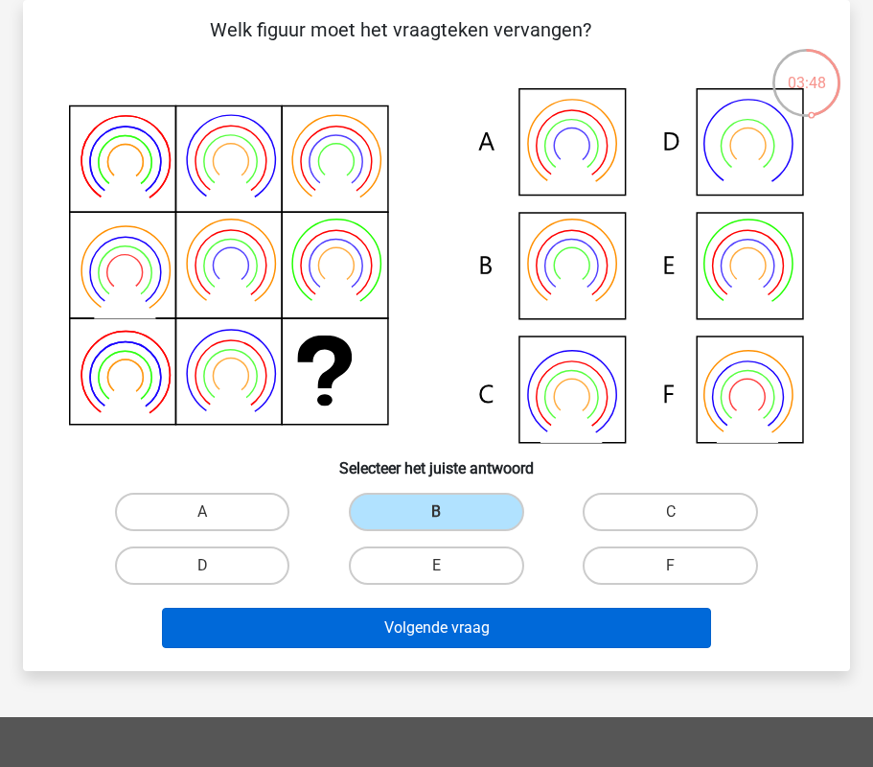
click at [502, 631] on button "Volgende vraag" at bounding box center [437, 628] width 550 height 40
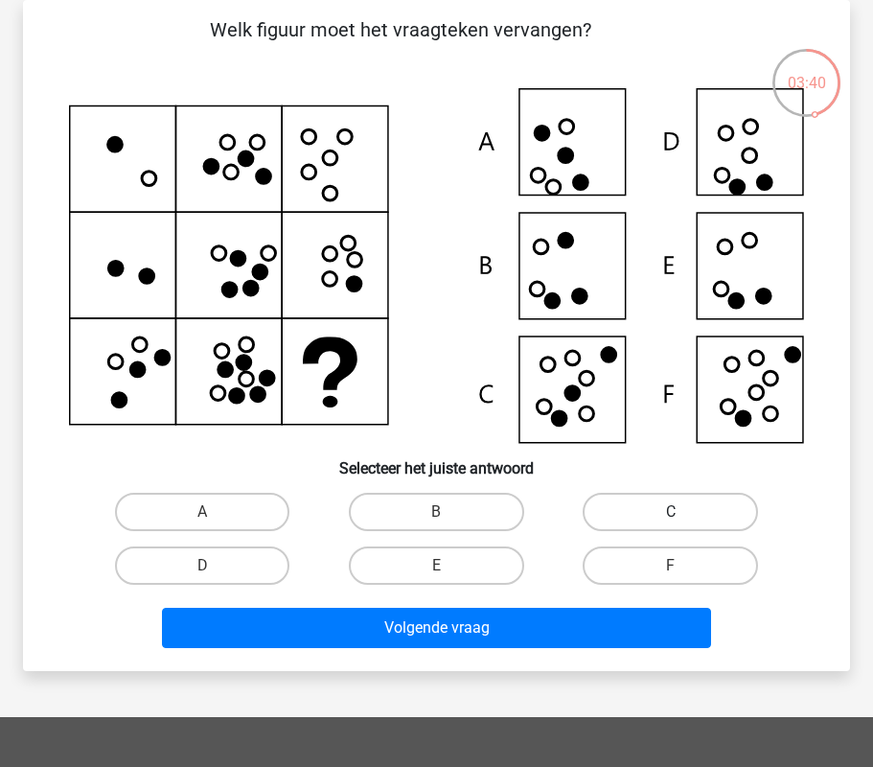
click at [647, 524] on label "C" at bounding box center [670, 512] width 175 height 38
click at [671, 524] on input "C" at bounding box center [677, 518] width 12 height 12
radio input "true"
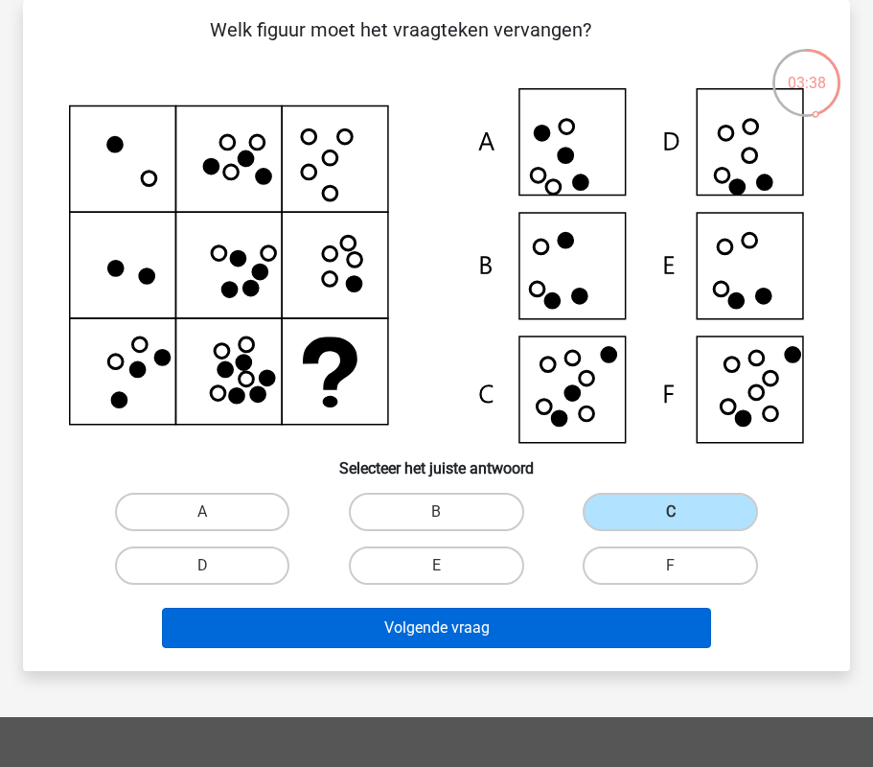
click at [590, 637] on button "Volgende vraag" at bounding box center [437, 628] width 550 height 40
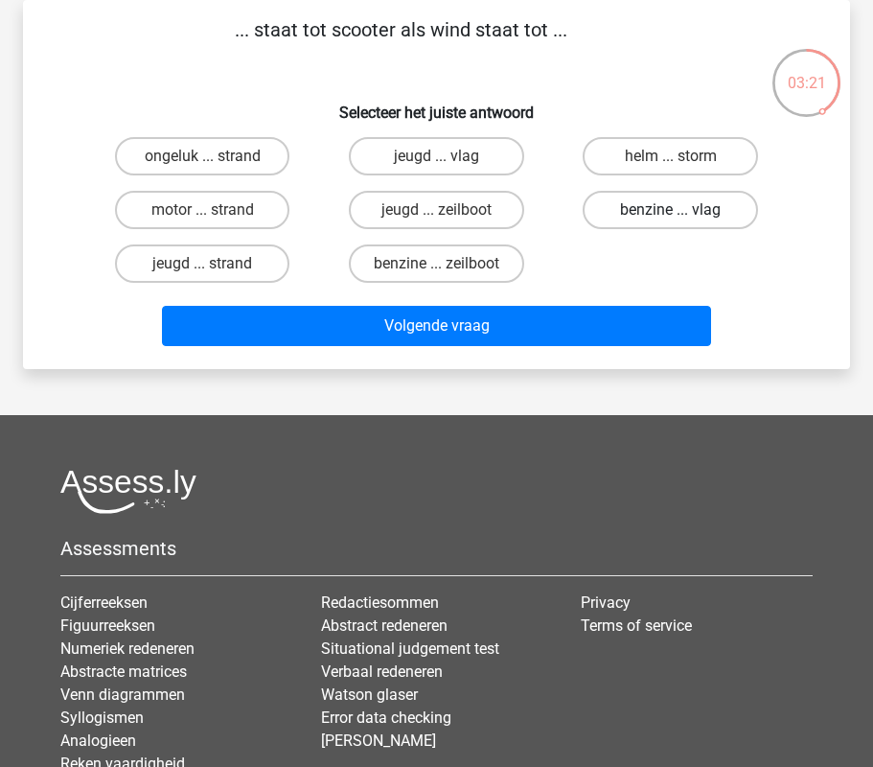
click at [712, 211] on label "benzine ... vlag" at bounding box center [670, 210] width 175 height 38
click at [683, 211] on input "benzine ... vlag" at bounding box center [677, 216] width 12 height 12
radio input "true"
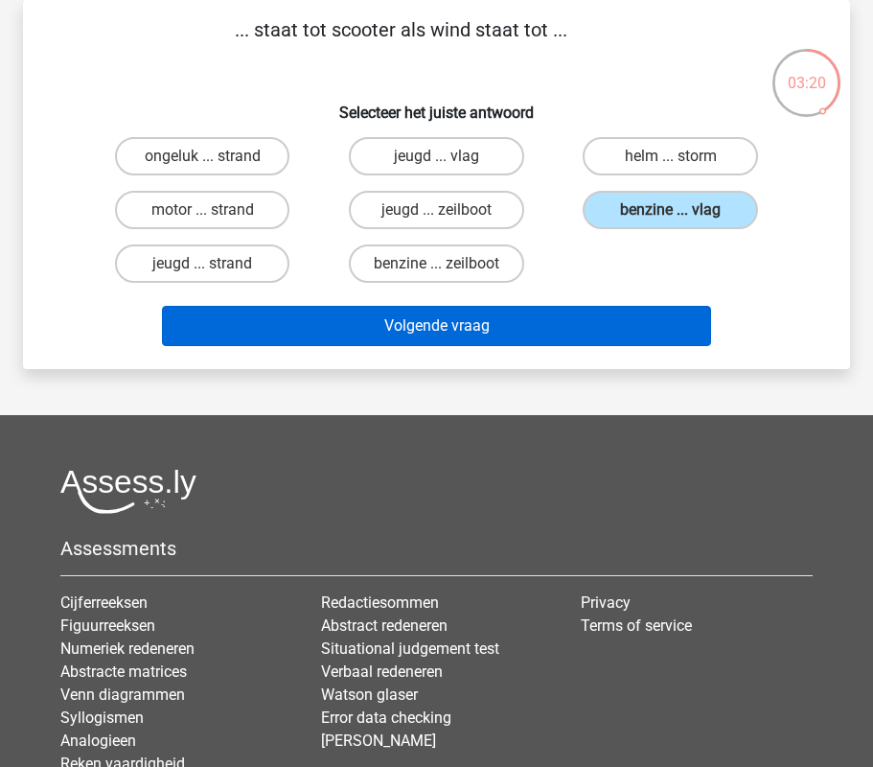
click at [591, 331] on button "Volgende vraag" at bounding box center [437, 326] width 550 height 40
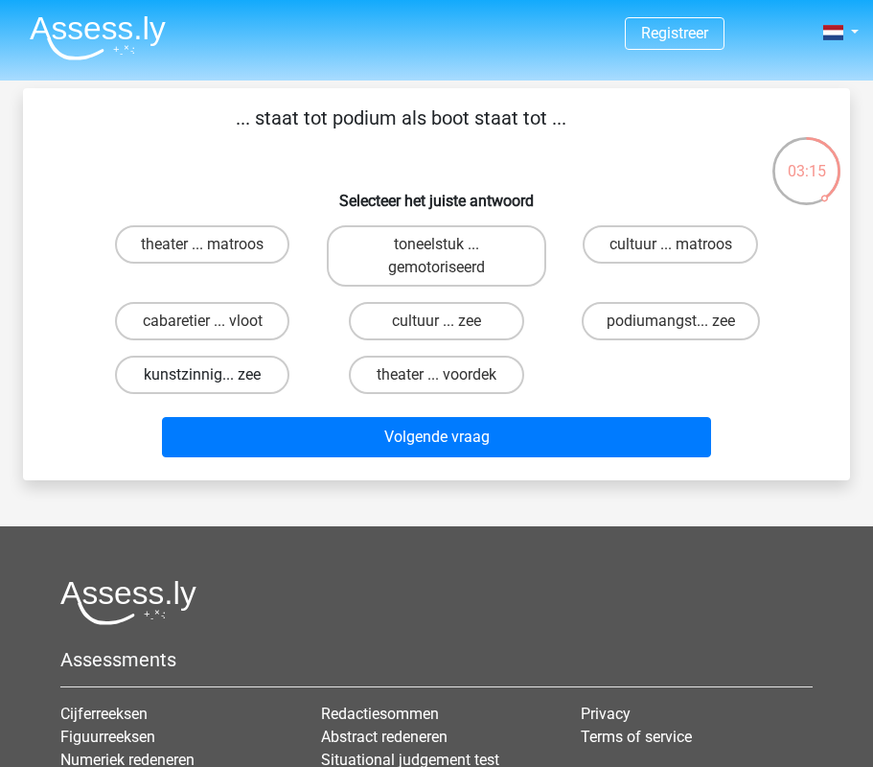
scroll to position [0, 0]
click at [225, 246] on label "theater ... matroos" at bounding box center [202, 244] width 175 height 38
click at [215, 246] on input "theater ... matroos" at bounding box center [208, 250] width 12 height 12
radio input "true"
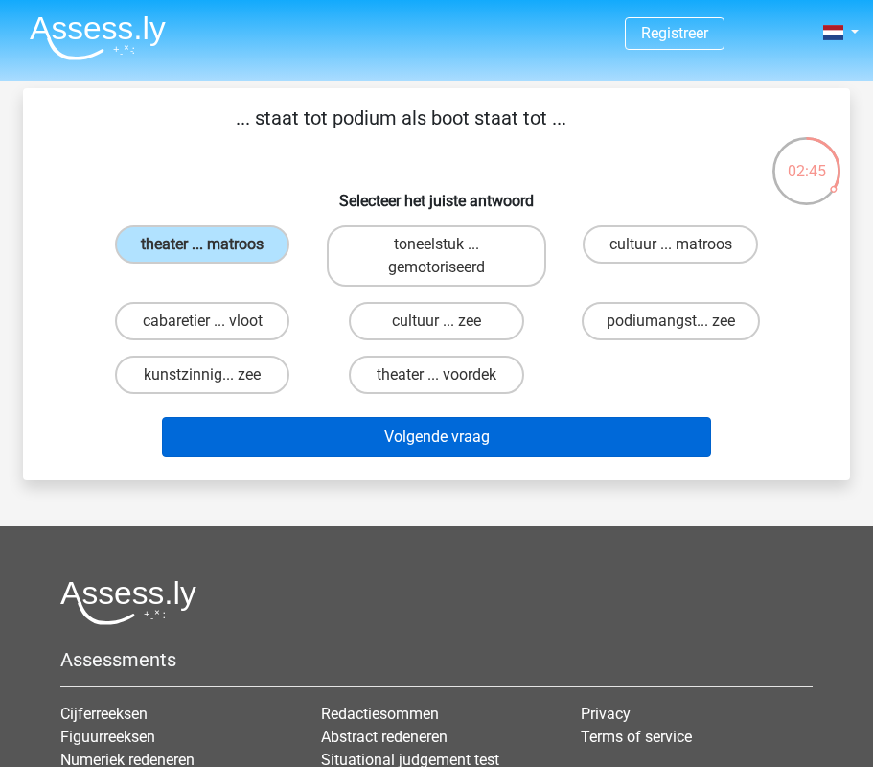
click at [325, 434] on button "Volgende vraag" at bounding box center [437, 437] width 550 height 40
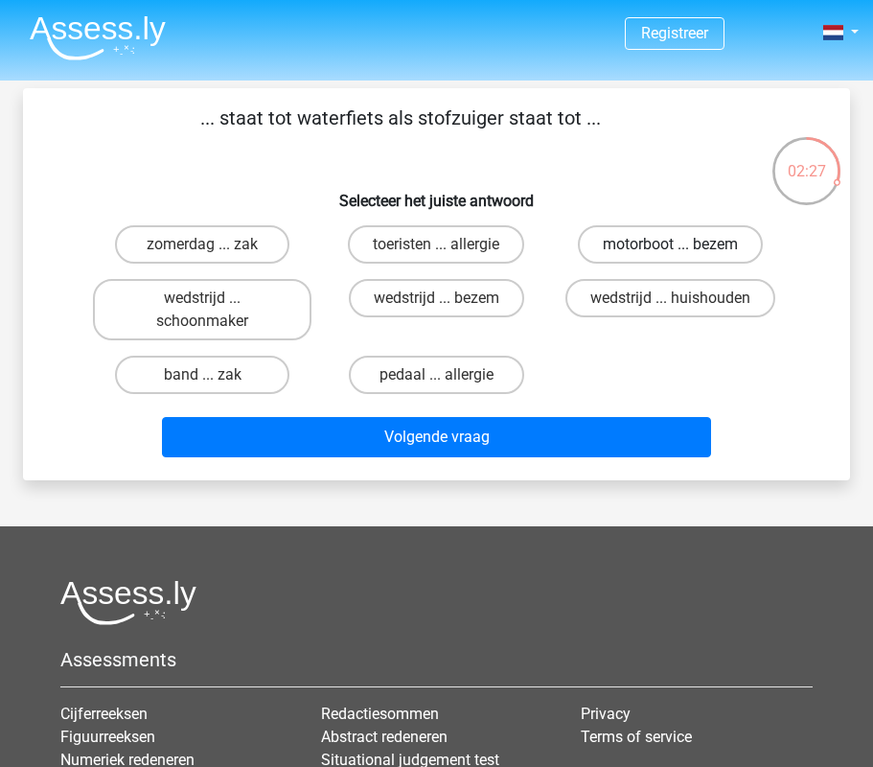
click at [668, 253] on label "motorboot ... bezem" at bounding box center [670, 244] width 185 height 38
click at [671, 253] on input "motorboot ... bezem" at bounding box center [677, 250] width 12 height 12
radio input "true"
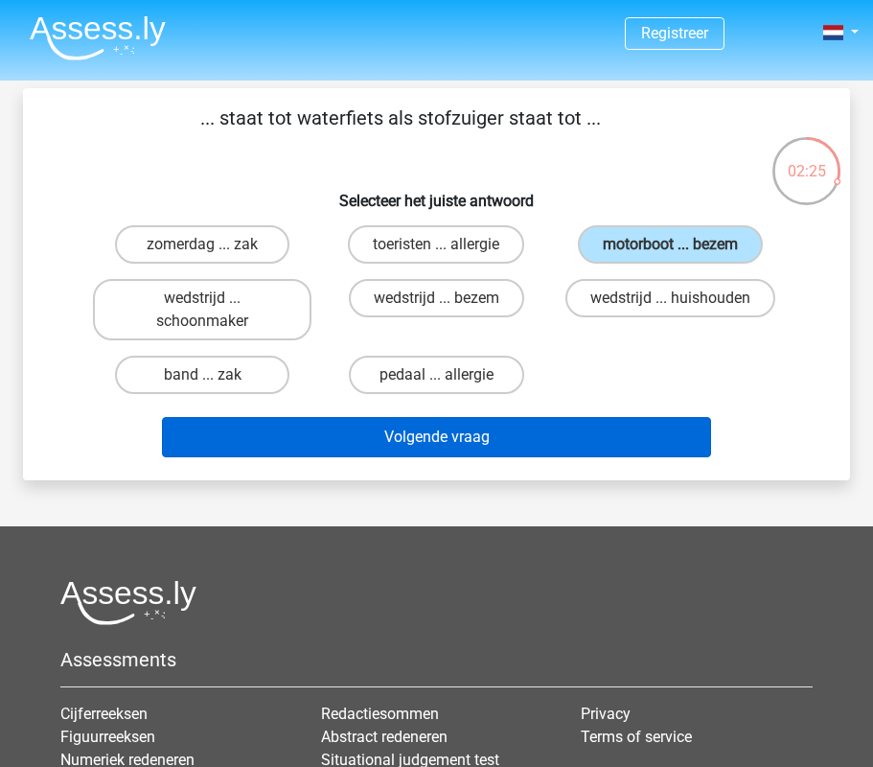
click at [634, 426] on button "Volgende vraag" at bounding box center [437, 437] width 550 height 40
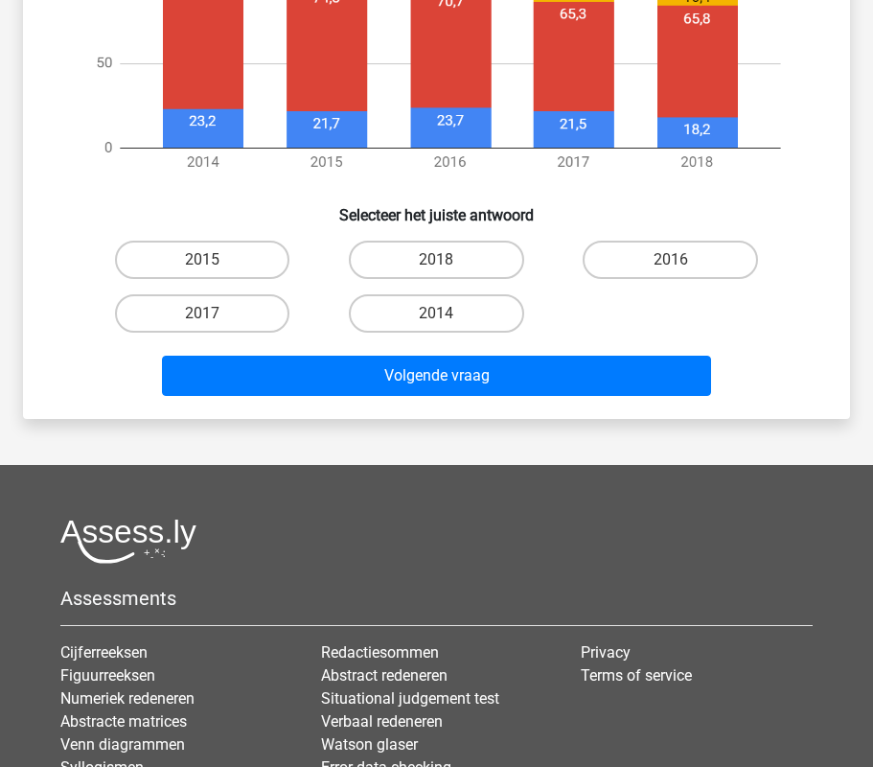
scroll to position [920, 0]
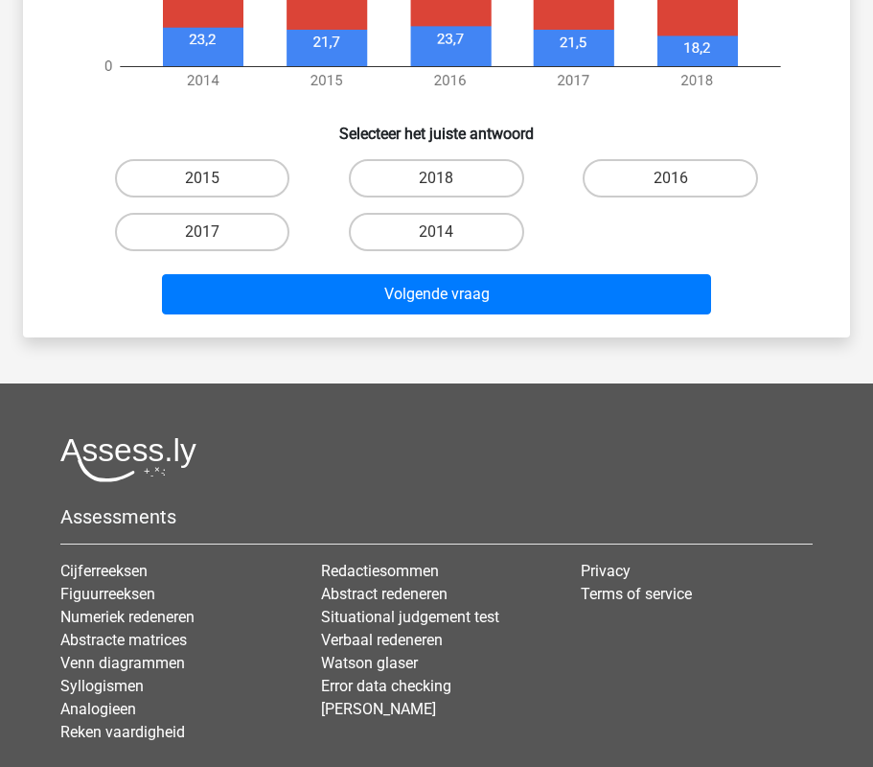
click at [212, 242] on input "2017" at bounding box center [208, 238] width 12 height 12
radio input "true"
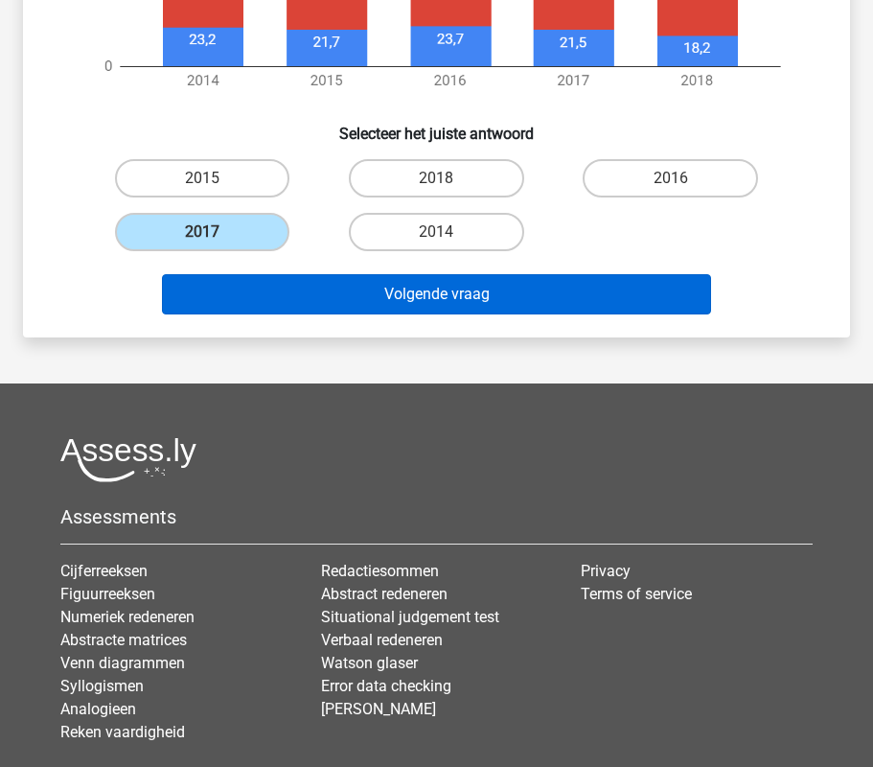
click at [268, 287] on button "Volgende vraag" at bounding box center [437, 294] width 550 height 40
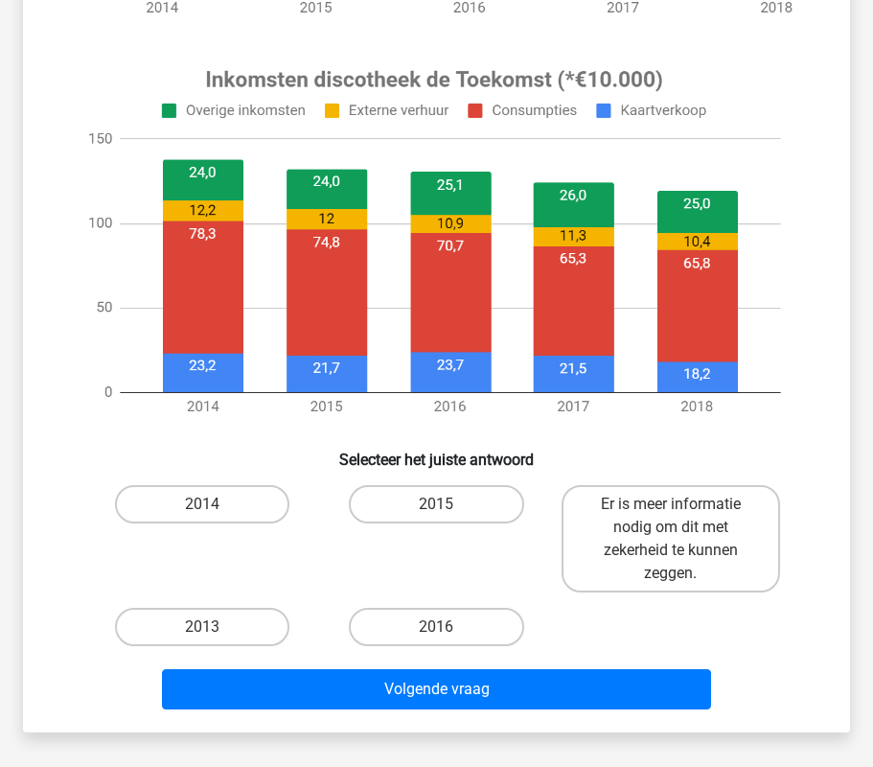
scroll to position [637, 0]
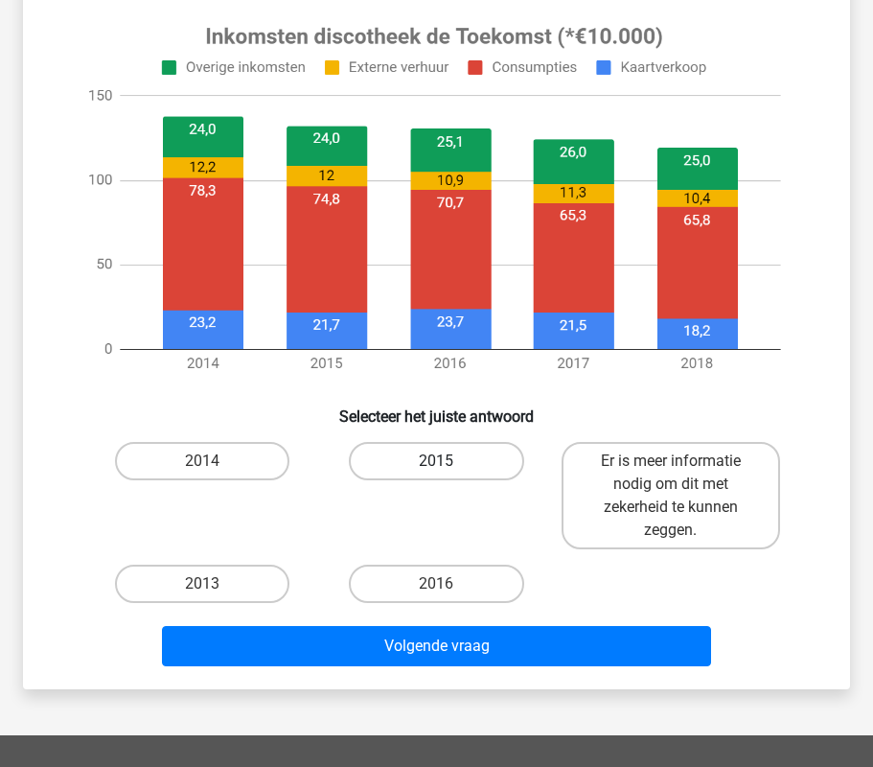
click at [450, 471] on label "2015" at bounding box center [436, 461] width 175 height 38
click at [449, 471] on input "2015" at bounding box center [442, 467] width 12 height 12
radio input "true"
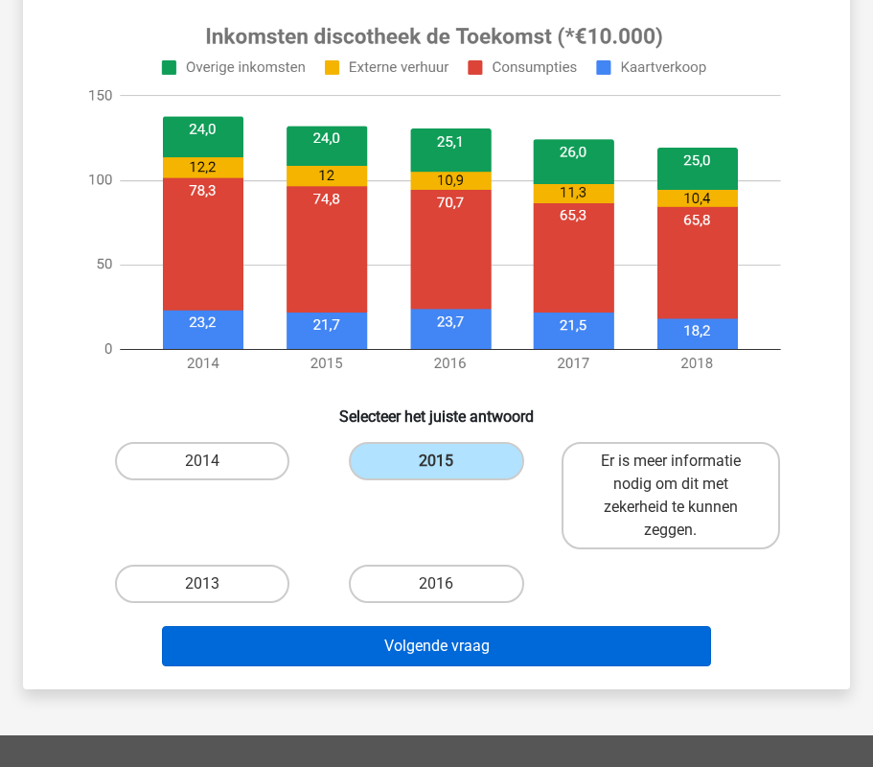
click at [449, 644] on button "Volgende vraag" at bounding box center [437, 646] width 550 height 40
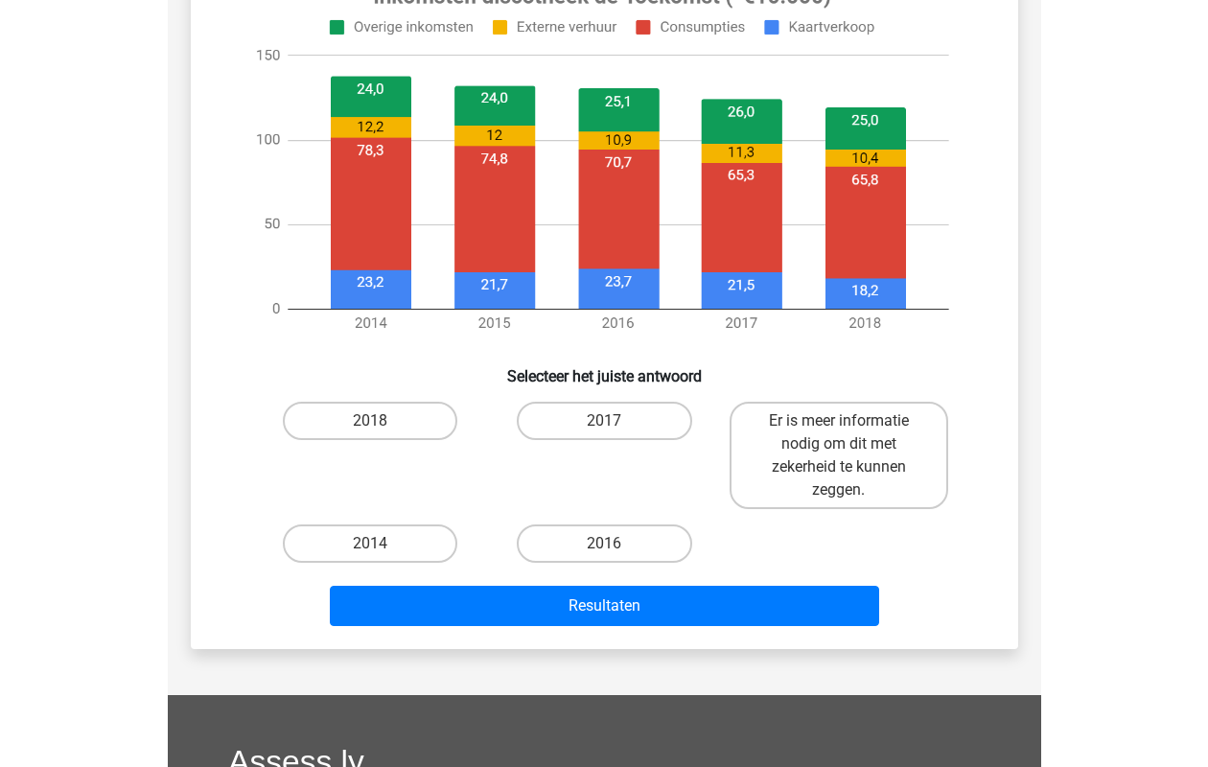
scroll to position [795, 0]
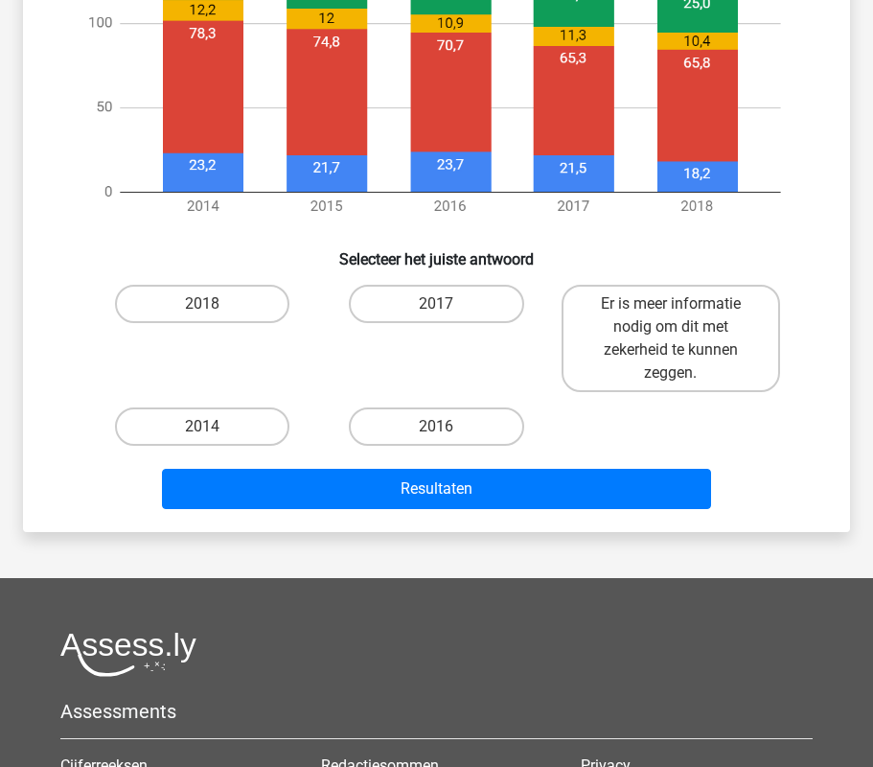
click at [230, 447] on div "2014" at bounding box center [202, 427] width 234 height 54
click at [250, 430] on label "2014" at bounding box center [202, 426] width 175 height 38
click at [215, 430] on input "2014" at bounding box center [208, 432] width 12 height 12
radio input "true"
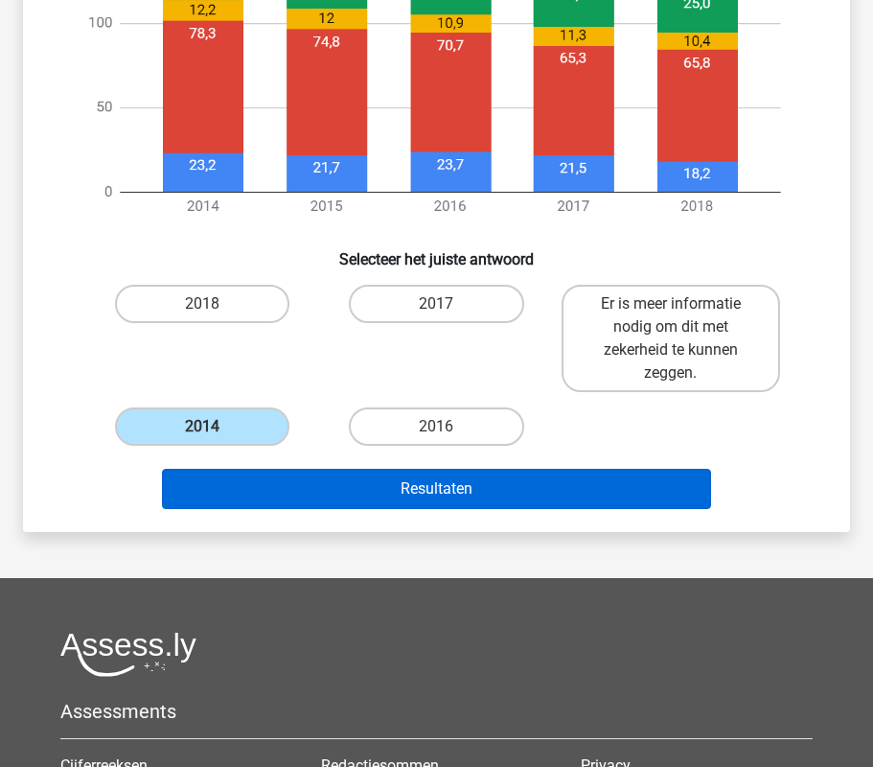
click at [265, 478] on button "Resultaten" at bounding box center [437, 489] width 550 height 40
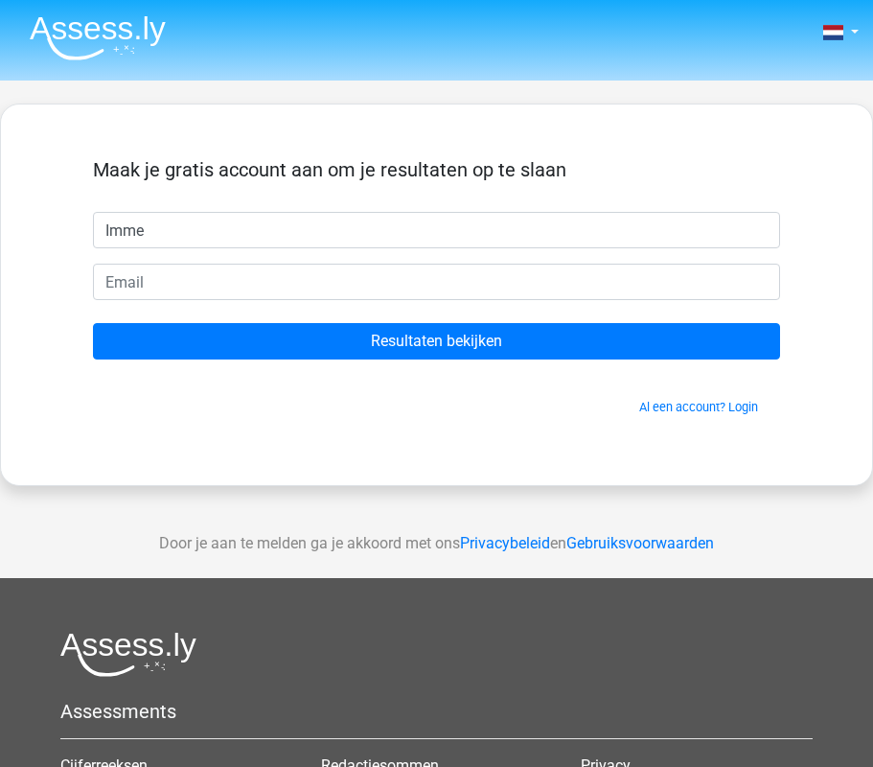
type input "Imme"
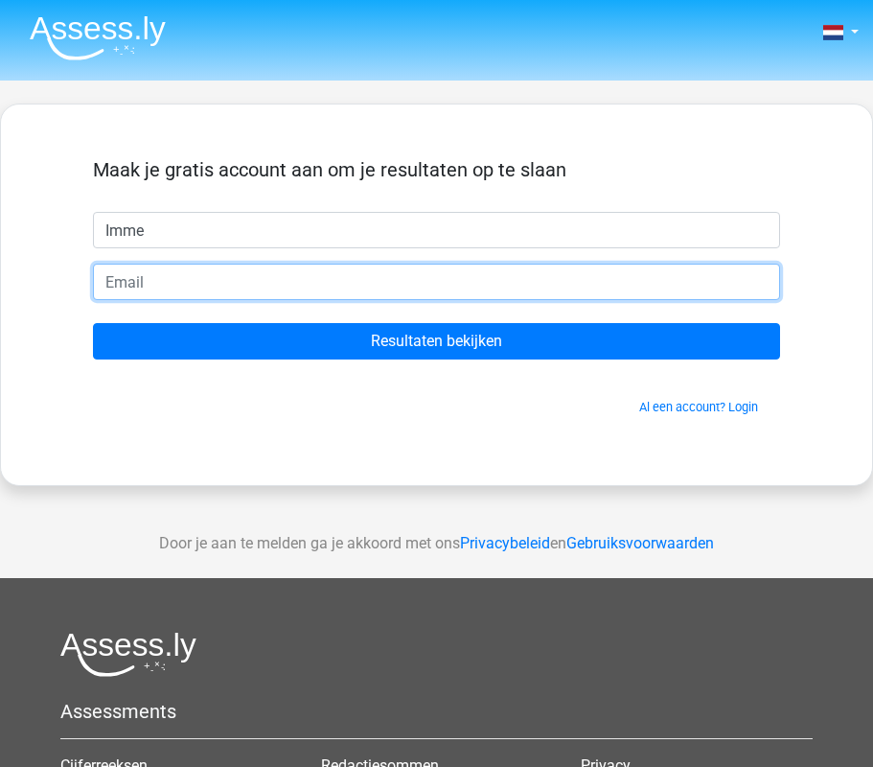
click at [339, 272] on input "email" at bounding box center [436, 282] width 687 height 36
type input "[EMAIL_ADDRESS][DOMAIN_NAME]"
click at [436, 341] on input "Resultaten bekijken" at bounding box center [436, 341] width 687 height 36
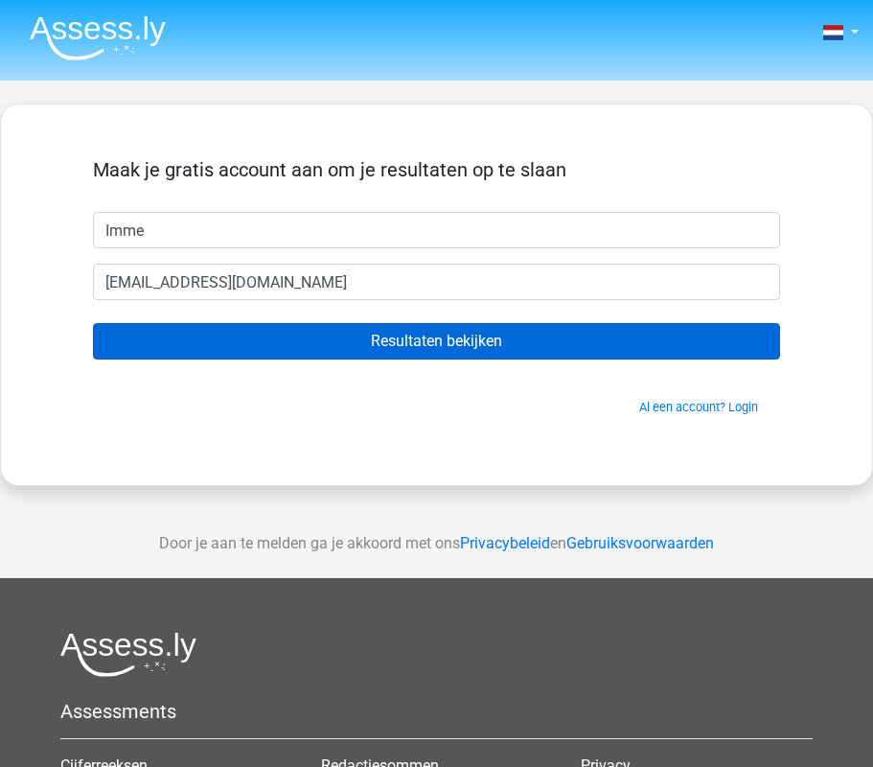
click at [381, 323] on input "Resultaten bekijken" at bounding box center [436, 341] width 687 height 36
click at [381, 338] on input "Resultaten bekijken" at bounding box center [436, 341] width 687 height 36
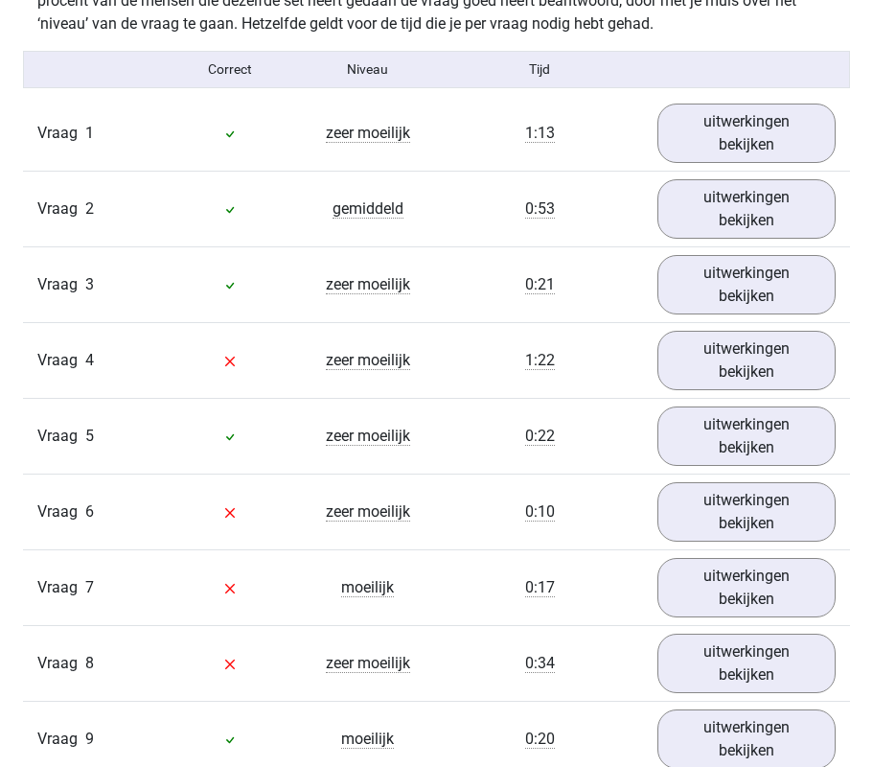
scroll to position [2077, 0]
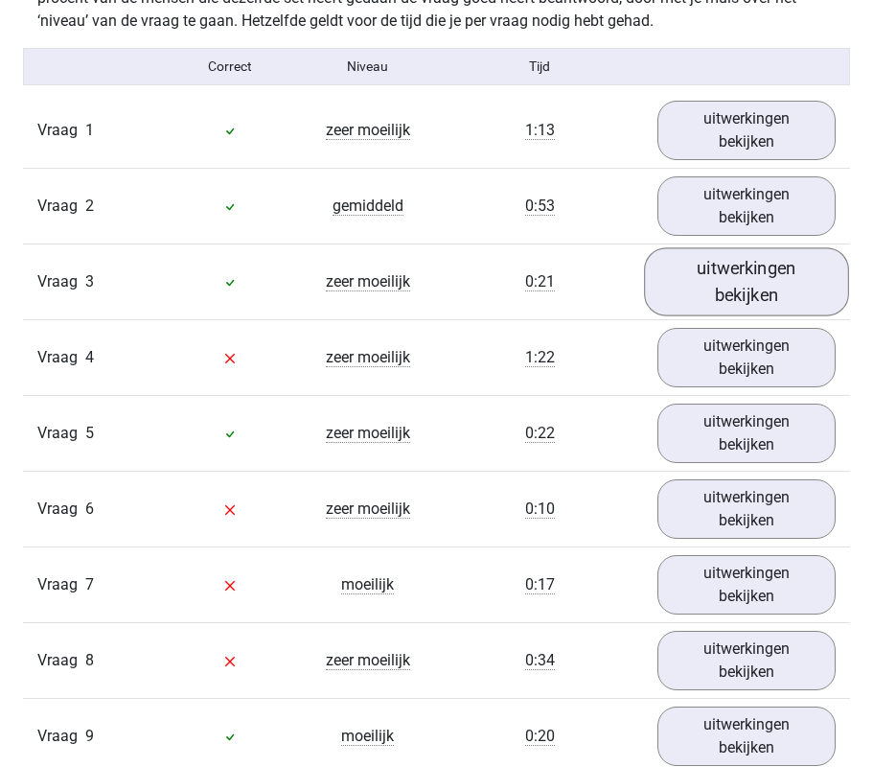
click at [733, 280] on link "uitwerkingen bekijken" at bounding box center [746, 281] width 205 height 68
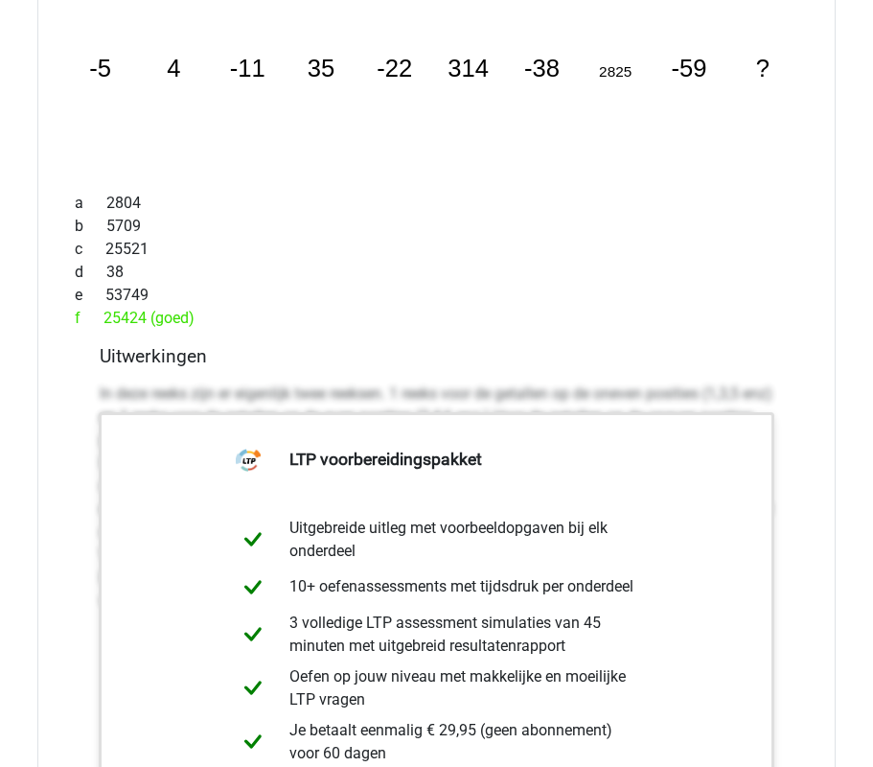
scroll to position [2461, 0]
